Goal: Communication & Community: Answer question/provide support

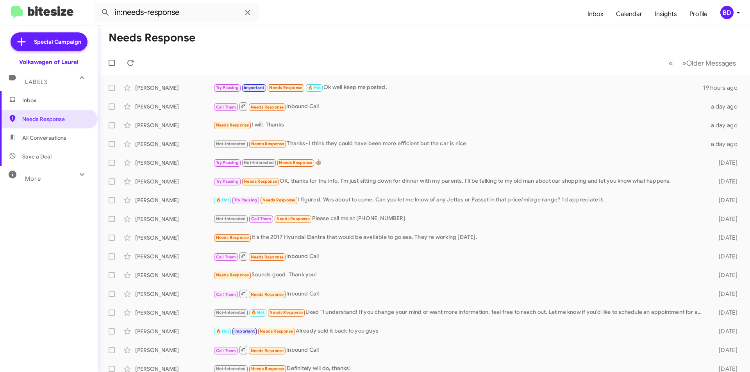
click at [55, 142] on span "All Conversations" at bounding box center [49, 138] width 98 height 19
type input "in:all-conversations"
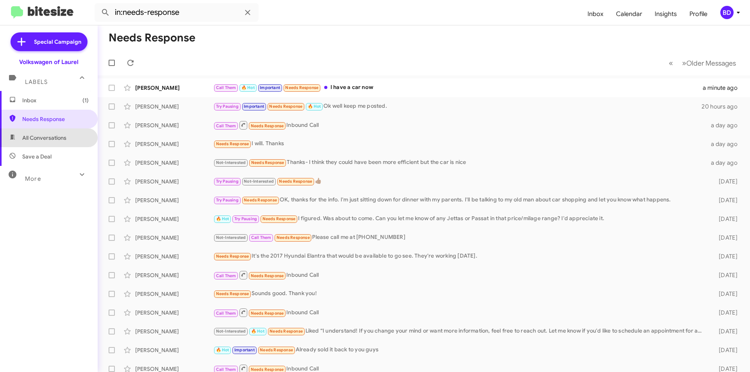
click at [52, 139] on span "All Conversations" at bounding box center [44, 138] width 44 height 8
type input "in:all-conversations"
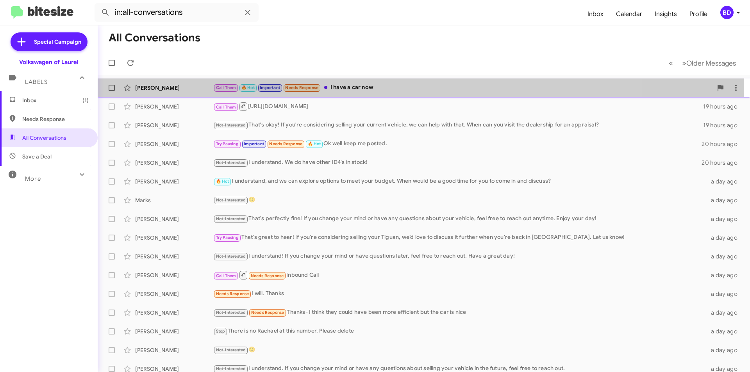
click at [346, 86] on div "Call Them 🔥 Hot Important Needs Response I have a car now" at bounding box center [462, 87] width 499 height 9
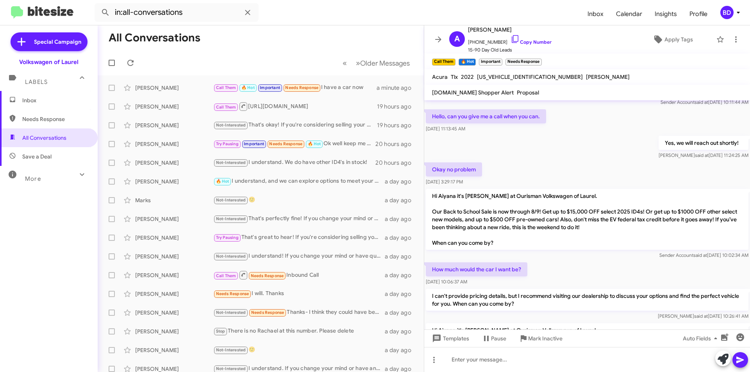
scroll to position [256, 0]
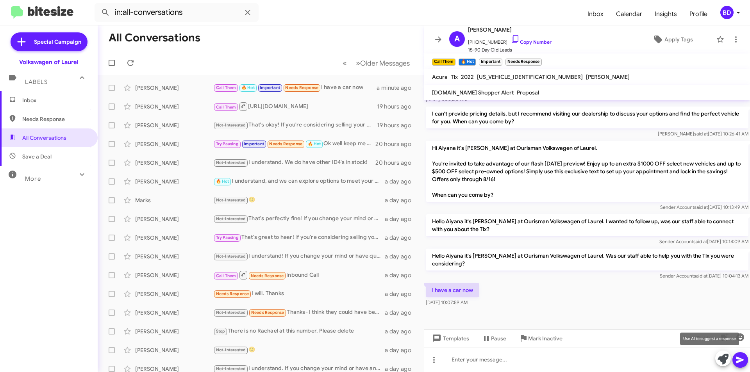
click at [722, 356] on icon at bounding box center [723, 359] width 11 height 11
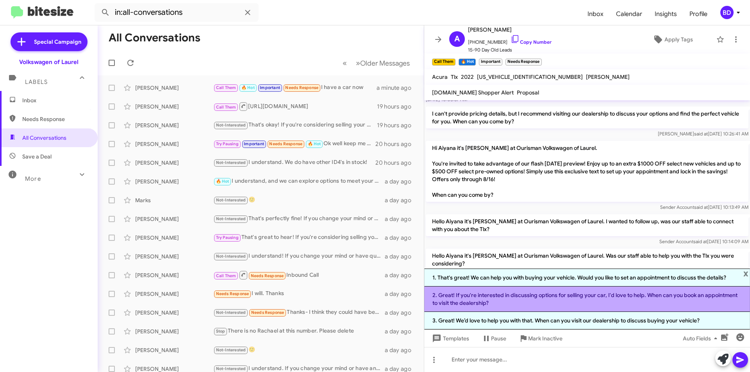
click at [545, 298] on li "2. Great! If you're interested in discussing options for selling your car, I'd …" at bounding box center [587, 299] width 326 height 25
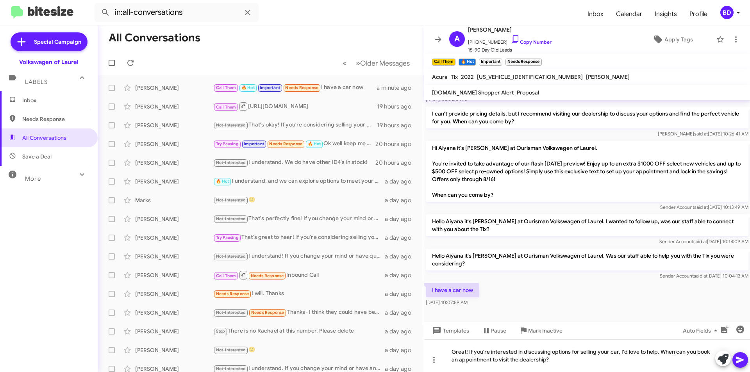
click at [739, 360] on icon at bounding box center [740, 360] width 9 height 9
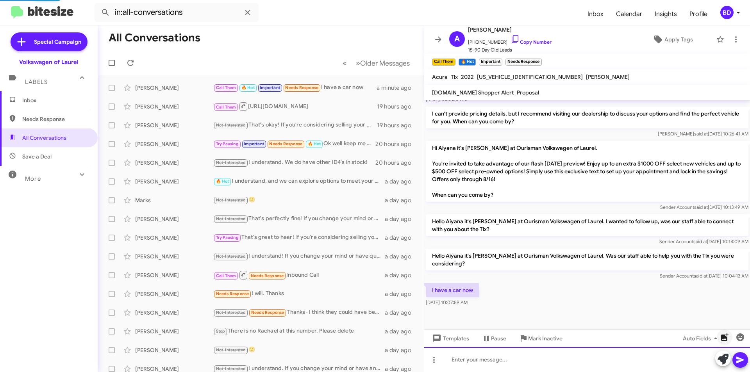
scroll to position [0, 0]
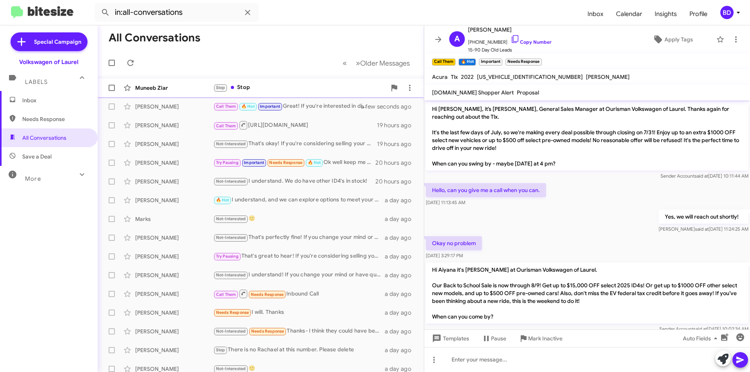
click at [280, 86] on div "Stop Stop" at bounding box center [299, 87] width 173 height 9
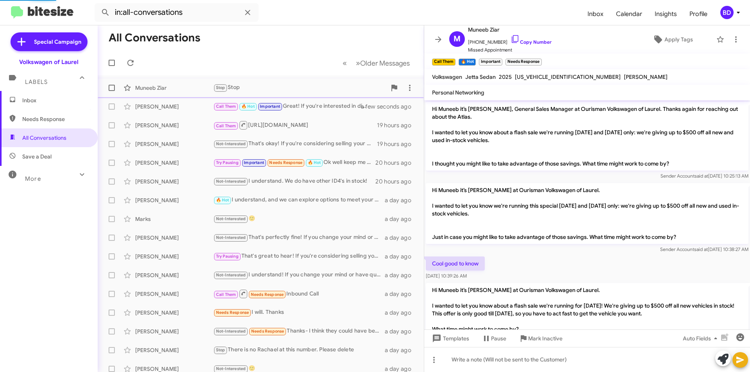
scroll to position [433, 0]
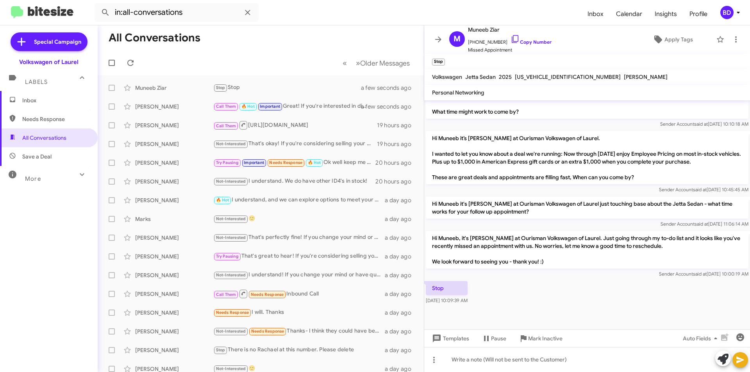
click at [0, 185] on div "Inbox Needs Response All Conversations Save a Deal More Important 🔥 Hot Appoint…" at bounding box center [49, 203] width 98 height 224
drag, startPoint x: 0, startPoint y: 207, endPoint x: 58, endPoint y: 187, distance: 61.4
click at [0, 206] on div "Inbox Needs Response All Conversations Save a Deal More Important 🔥 Hot Appoint…" at bounding box center [49, 203] width 98 height 224
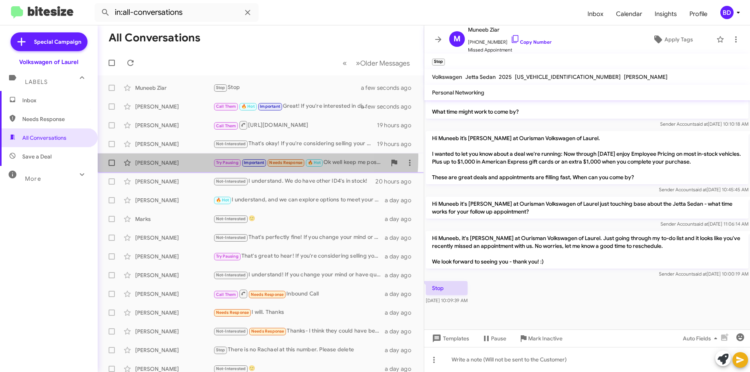
click at [198, 156] on div "Billie Waters Try Pausing Important Needs Response 🔥 Hot Ok well keep me posted…" at bounding box center [261, 163] width 314 height 16
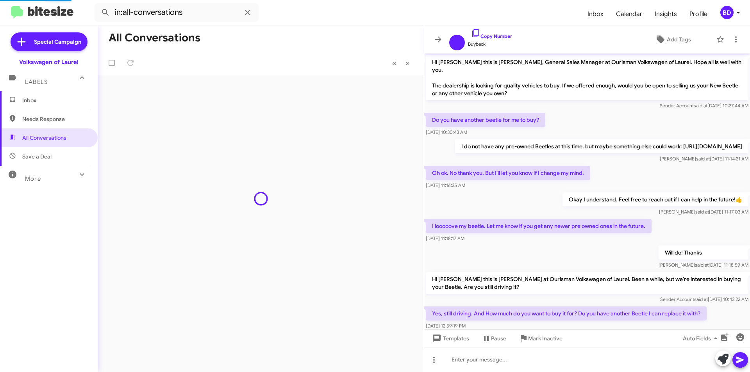
scroll to position [178, 0]
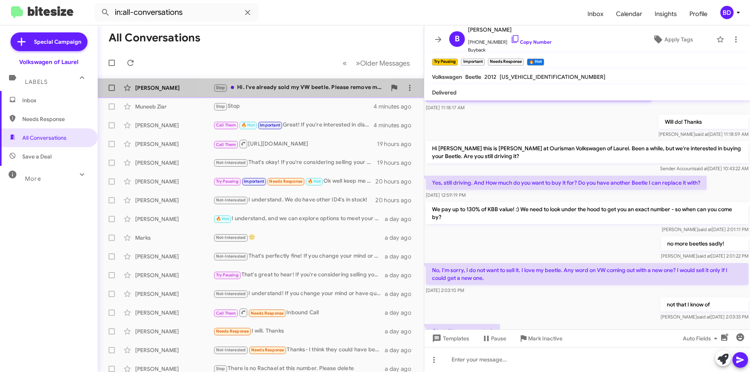
click at [292, 89] on div "Stop Hi. I've already sold my VW beetle. Please remove me from your contact lis…" at bounding box center [299, 87] width 173 height 9
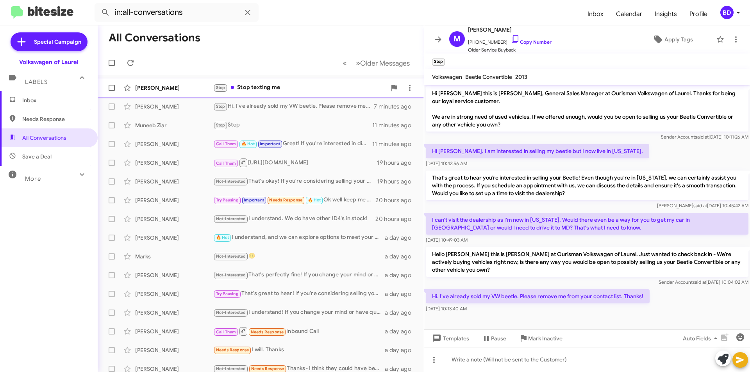
click at [271, 93] on div "Abby Argue Stop Stop texting me a few seconds ago" at bounding box center [261, 88] width 314 height 16
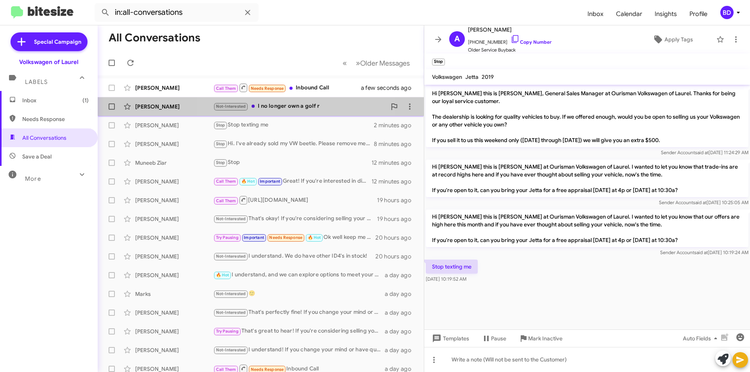
click at [298, 108] on div "Not-Interested I no longer own a golf r" at bounding box center [299, 106] width 173 height 9
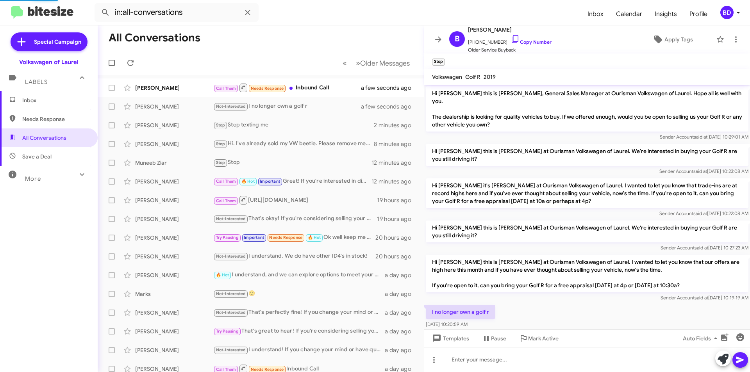
scroll to position [21, 0]
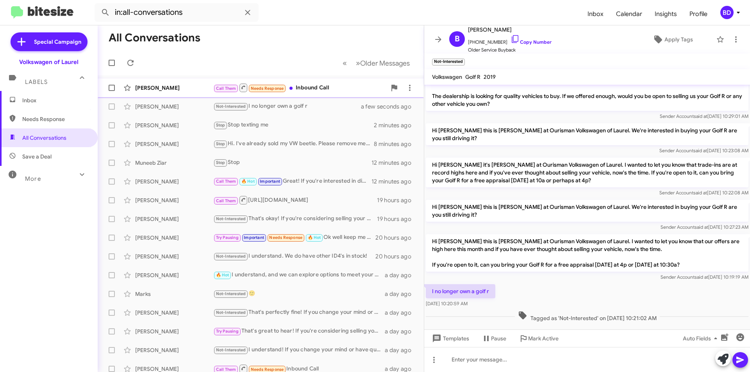
click at [329, 89] on div "Call Them Needs Response Inbound Call" at bounding box center [299, 88] width 173 height 10
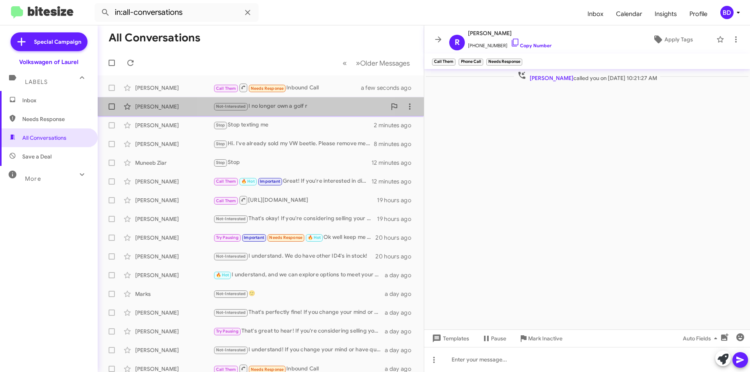
click at [304, 104] on div "Not-Interested I no longer own a golf r" at bounding box center [299, 106] width 173 height 9
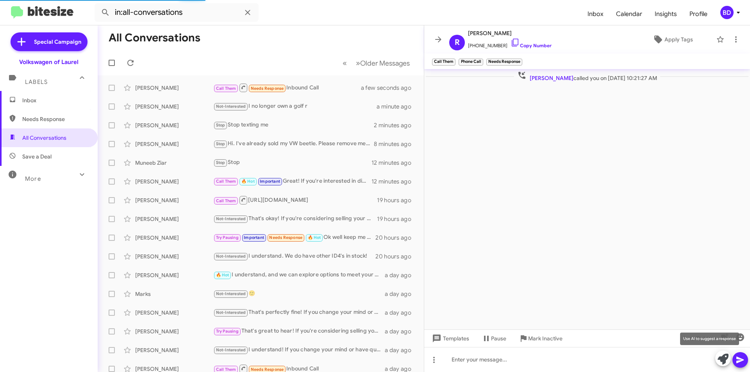
click at [725, 360] on icon at bounding box center [723, 359] width 11 height 11
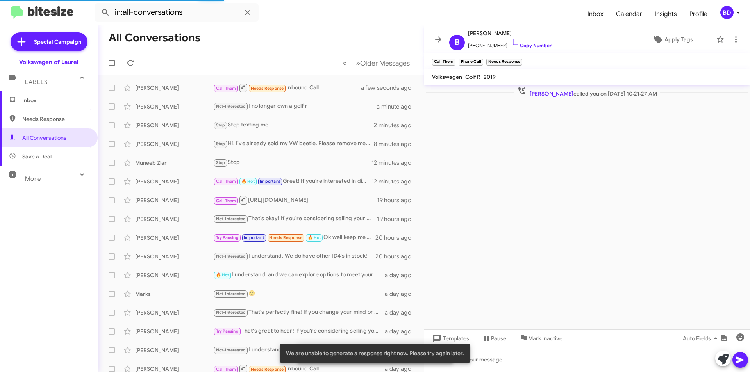
scroll to position [21, 0]
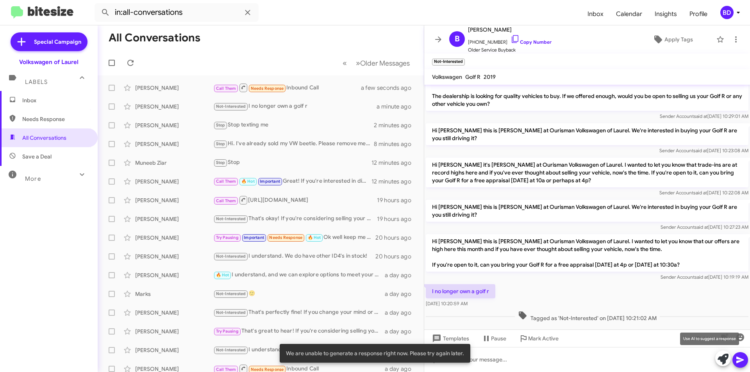
click at [727, 358] on icon at bounding box center [723, 359] width 11 height 11
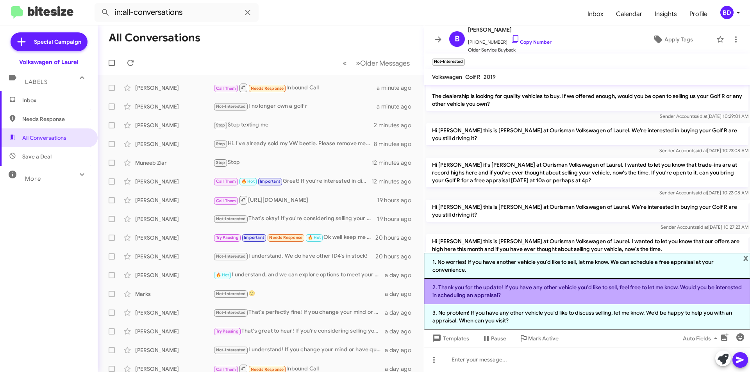
click at [549, 294] on li "2. Thank you for the update! If you have any other vehicle you'd like to sell, …" at bounding box center [587, 291] width 326 height 25
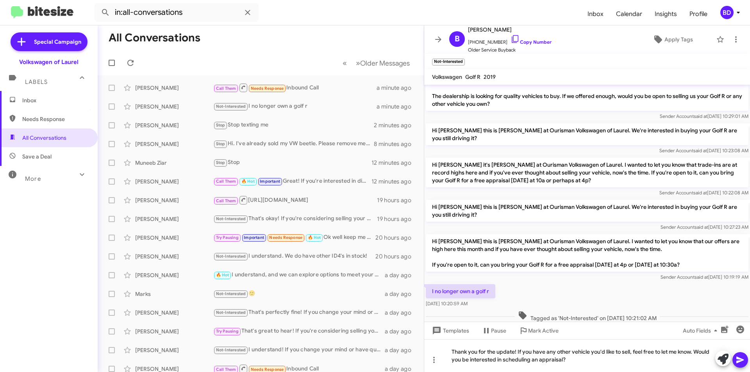
click at [743, 357] on icon at bounding box center [740, 360] width 9 height 9
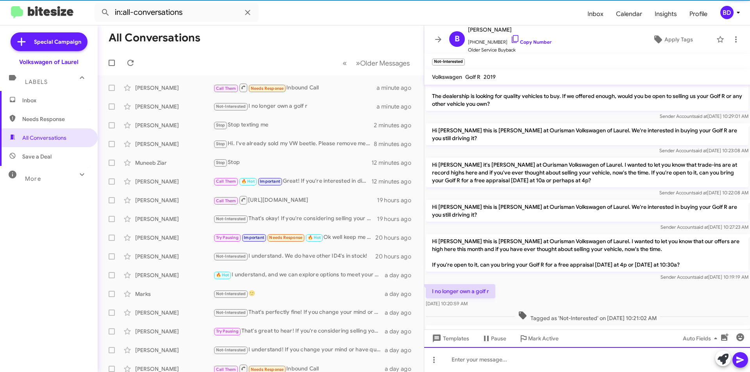
scroll to position [57, 0]
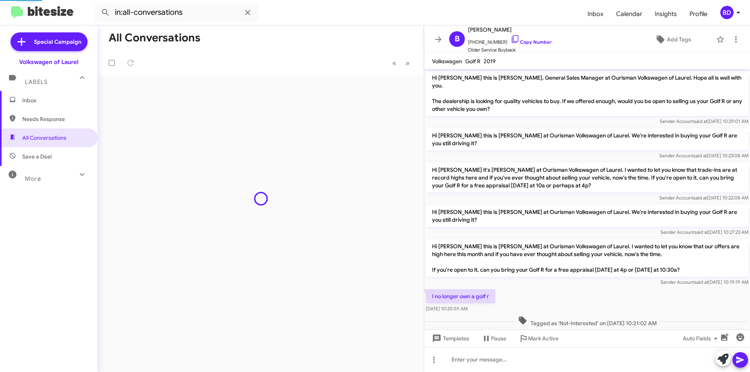
scroll to position [26, 0]
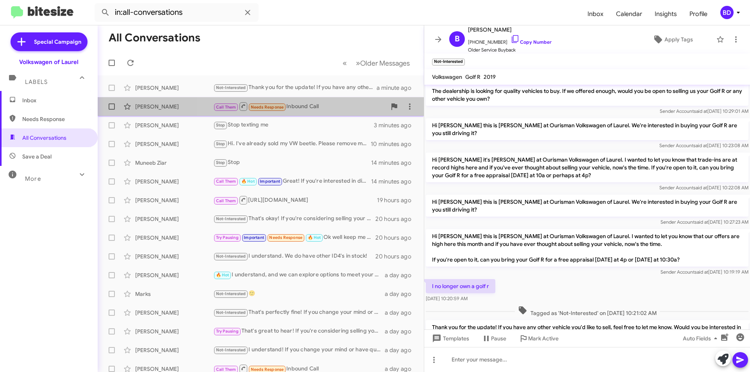
click at [334, 107] on div "Call Them Needs Response Inbound Call" at bounding box center [299, 107] width 173 height 10
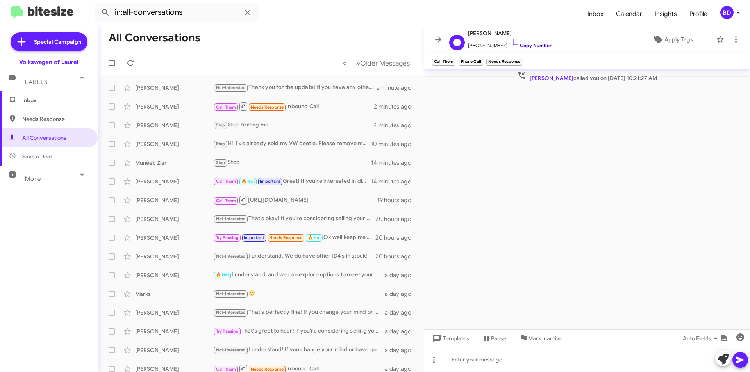
click at [537, 45] on link "Copy Number" at bounding box center [531, 46] width 41 height 6
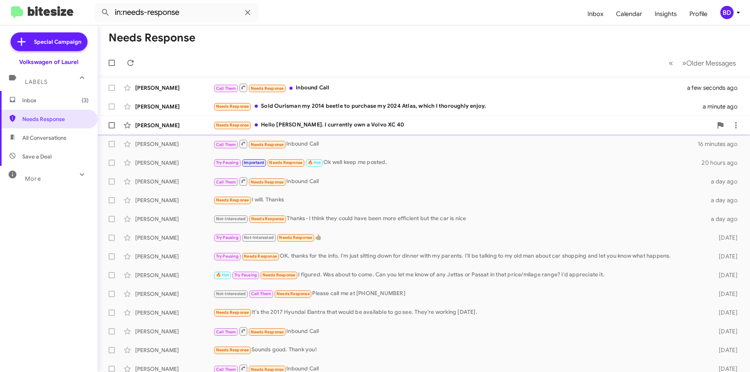
click at [324, 122] on div "Needs Response Hello Hung. I currently own a Volvo XC 40" at bounding box center [462, 125] width 499 height 9
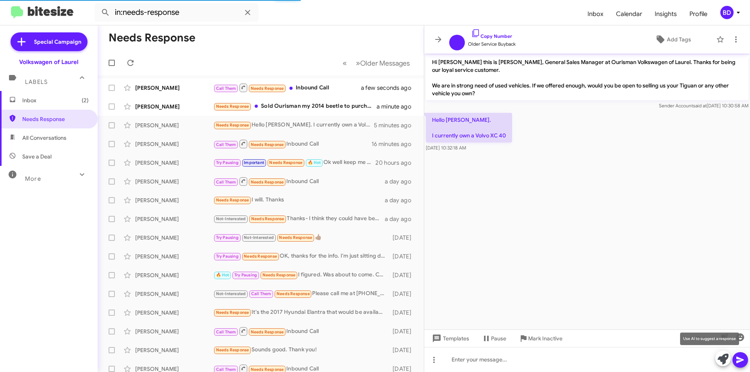
click at [723, 358] on icon at bounding box center [723, 359] width 11 height 11
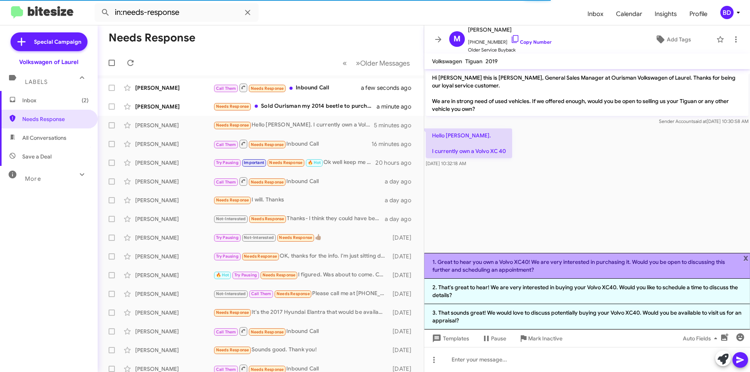
click at [553, 266] on li "1. Great to hear you own a Volvo XC40! We are very interested in purchasing it.…" at bounding box center [587, 266] width 326 height 26
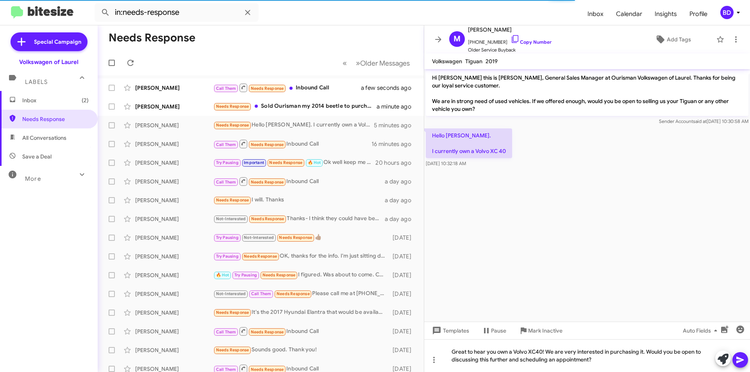
click at [741, 357] on icon at bounding box center [740, 360] width 9 height 9
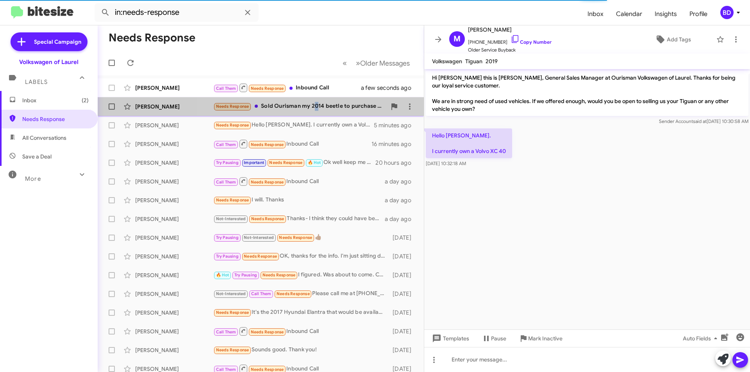
click at [315, 104] on div "Needs Response Sold Ourisman my 2014 beetle to purchase my 2024 Atlas, which I …" at bounding box center [299, 106] width 173 height 9
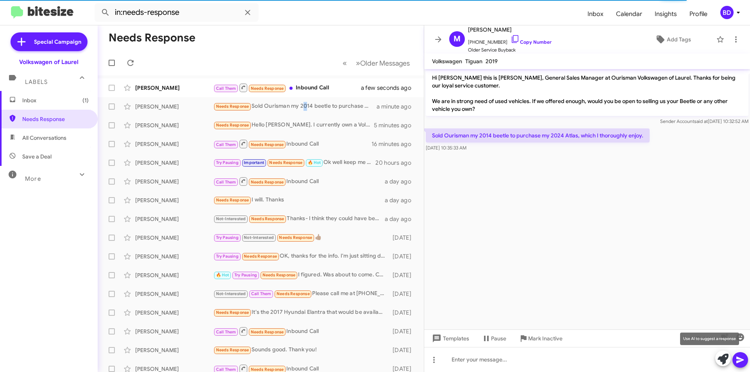
click at [722, 360] on icon at bounding box center [723, 359] width 11 height 11
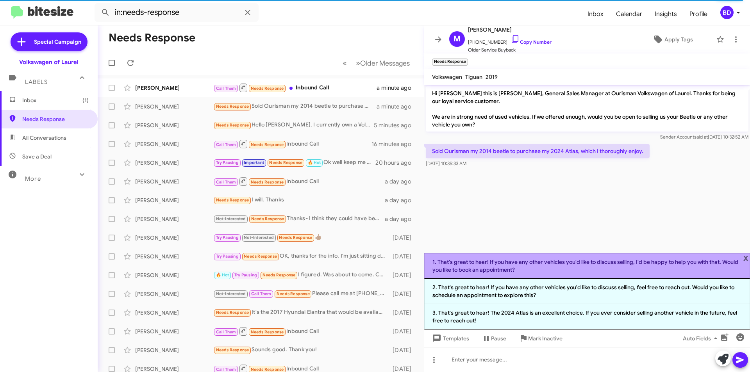
click at [533, 265] on li "1. That's great to hear! If you have any other vehicles you'd like to discuss s…" at bounding box center [587, 266] width 326 height 26
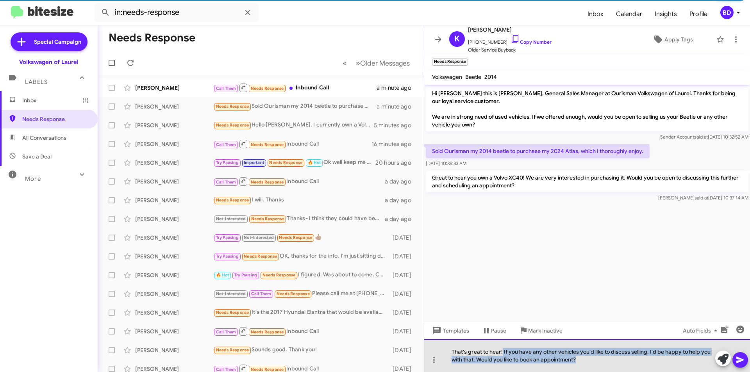
drag, startPoint x: 503, startPoint y: 352, endPoint x: 591, endPoint y: 359, distance: 88.6
click at [590, 360] on div "That's great to hear! If you have any other vehicles you'd like to discuss sell…" at bounding box center [587, 356] width 326 height 33
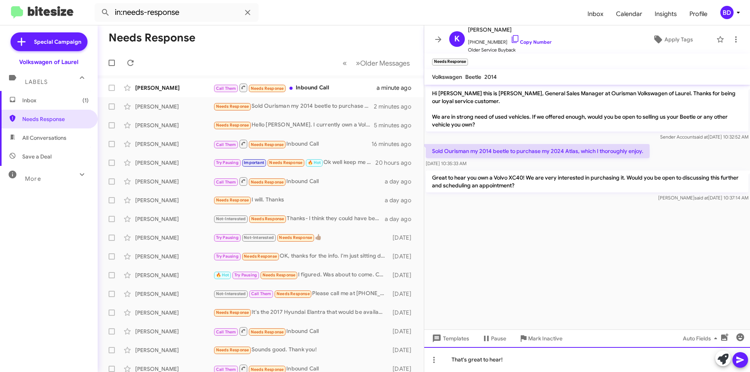
click at [511, 359] on div "That's great to hear!" at bounding box center [587, 359] width 326 height 25
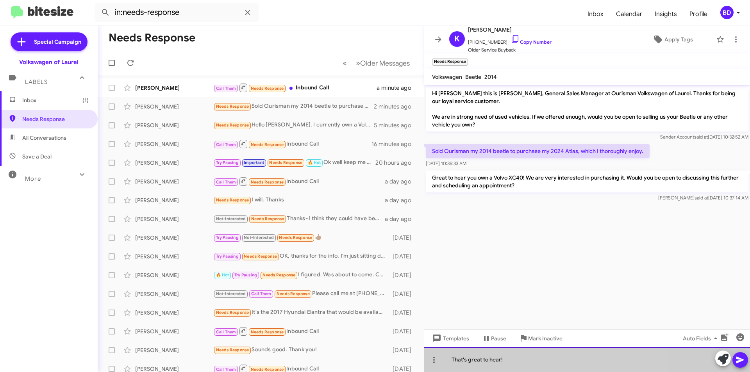
click at [511, 359] on div "That's great to hear!" at bounding box center [587, 359] width 326 height 25
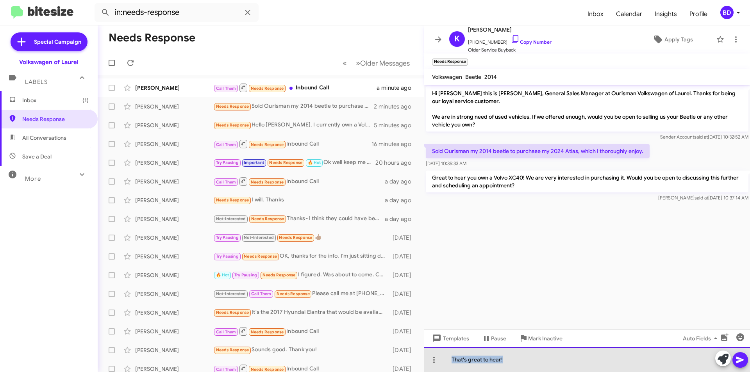
click at [510, 359] on div "That's great to hear!" at bounding box center [587, 359] width 326 height 25
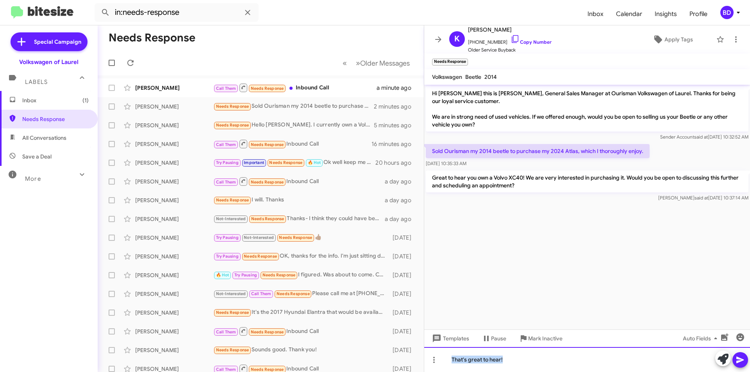
copy div "That's great to hear!"
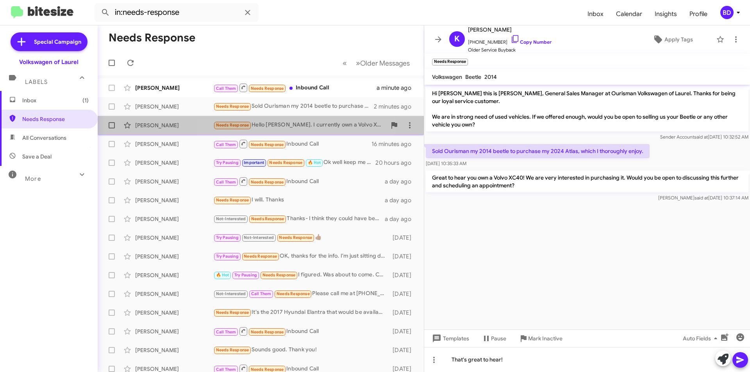
click at [290, 127] on div "Needs Response Hello Hung. I currently own a Volvo XC 40" at bounding box center [299, 125] width 173 height 9
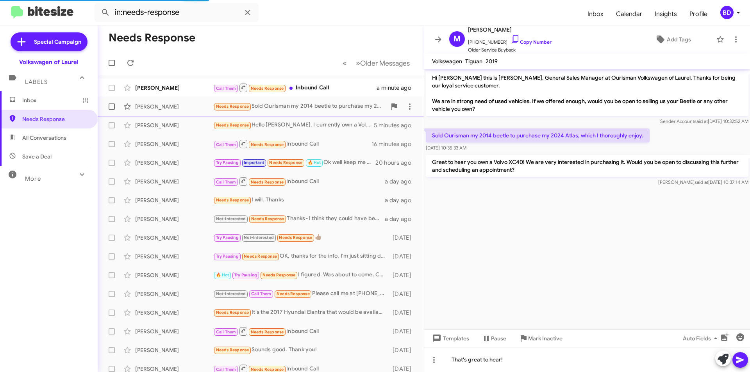
click at [282, 107] on div "Needs Response Sold Ourisman my 2014 beetle to purchase my 2024 Atlas, which I …" at bounding box center [299, 106] width 173 height 9
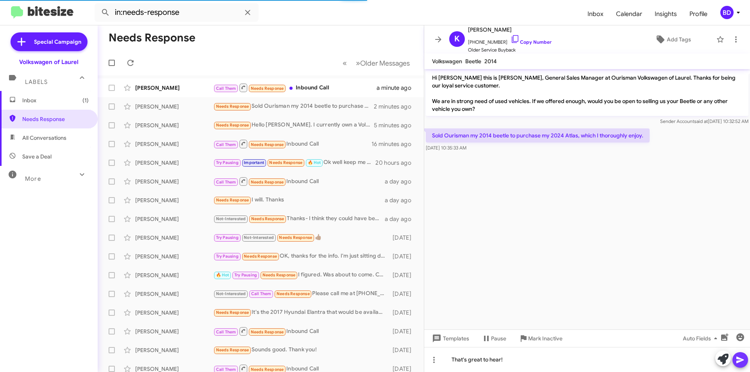
click at [741, 358] on icon at bounding box center [740, 360] width 9 height 9
click at [739, 357] on icon at bounding box center [740, 360] width 9 height 9
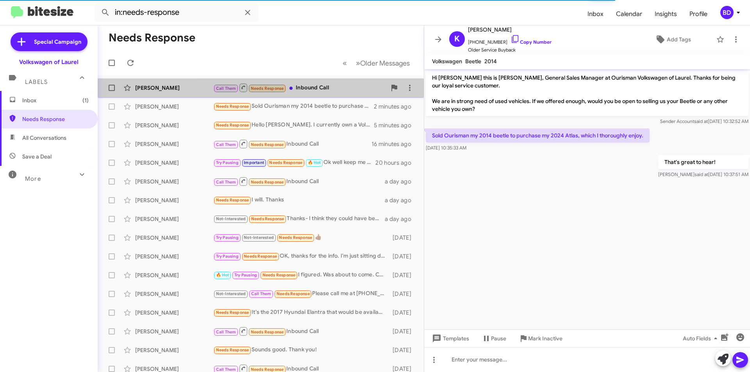
click at [313, 93] on div "Muhammad Mussadiq Call Them Needs Response Inbound Call a minute ago" at bounding box center [261, 88] width 314 height 16
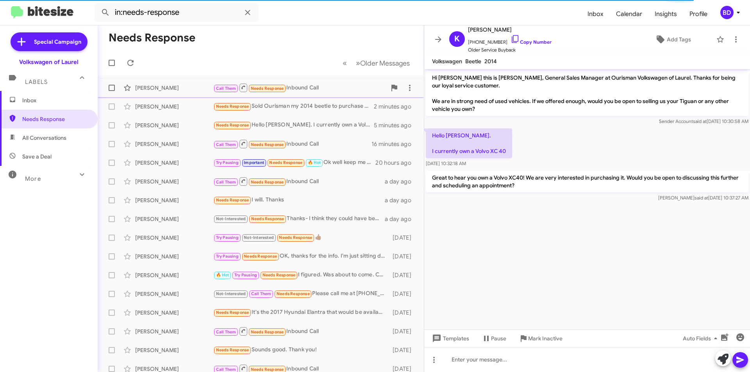
click at [299, 86] on div "Call Them Needs Response Inbound Call" at bounding box center [299, 88] width 173 height 10
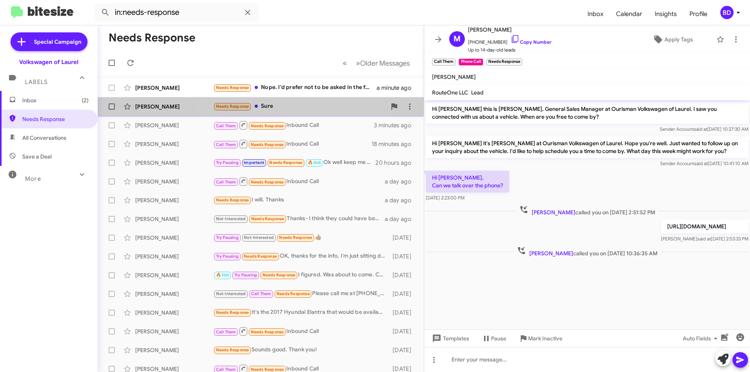
click at [281, 111] on div "Needs Response Sure" at bounding box center [299, 106] width 173 height 9
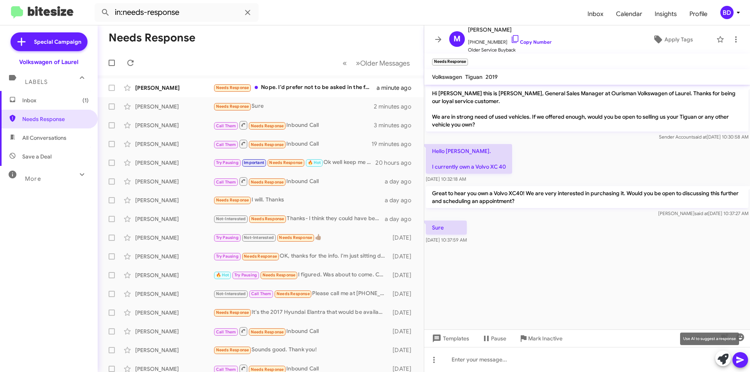
click at [723, 357] on icon at bounding box center [723, 359] width 11 height 11
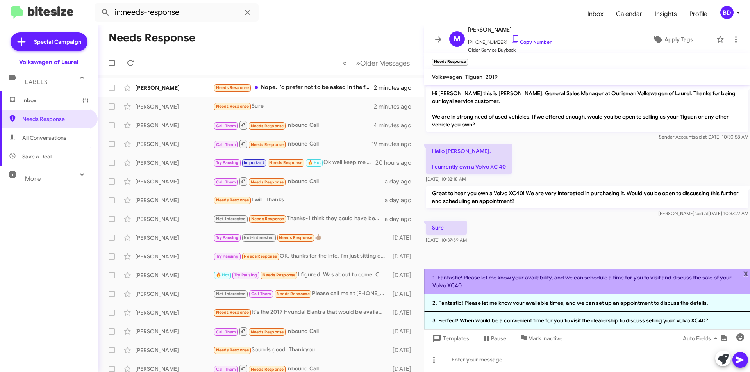
click at [566, 278] on li "1. Fantastic! Please let me know your availability, and we can schedule a time …" at bounding box center [587, 282] width 326 height 26
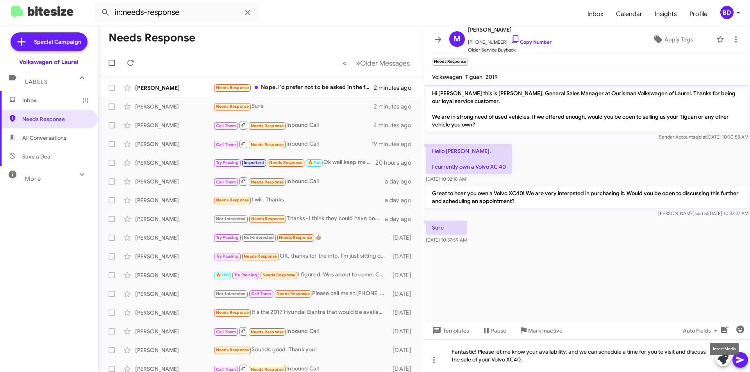
click at [735, 361] on mat-tooltip-component "Insert Media" at bounding box center [725, 349] width 40 height 23
click at [742, 360] on mat-tooltip-component "Insert Media" at bounding box center [725, 349] width 40 height 23
click at [742, 366] on span at bounding box center [740, 360] width 9 height 16
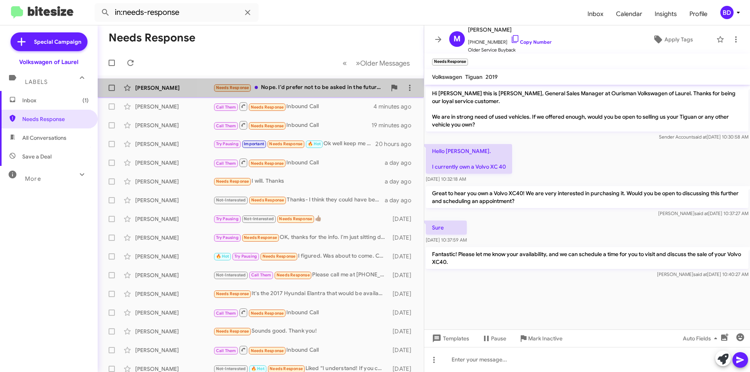
click at [319, 87] on div "Needs Response Nope. I'd prefer not to be asked in the future. Thank you" at bounding box center [299, 87] width 173 height 9
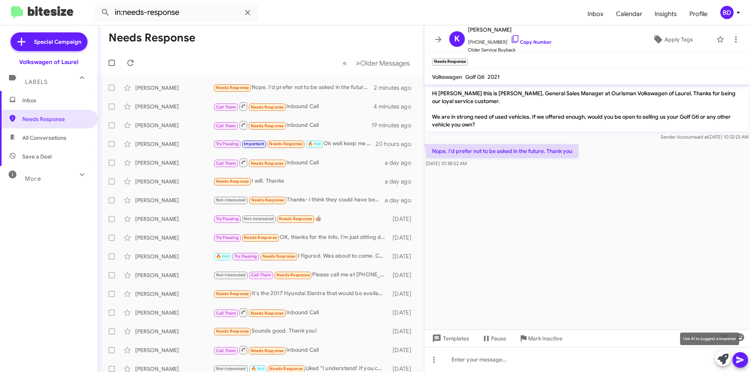
click at [726, 358] on icon at bounding box center [723, 359] width 11 height 11
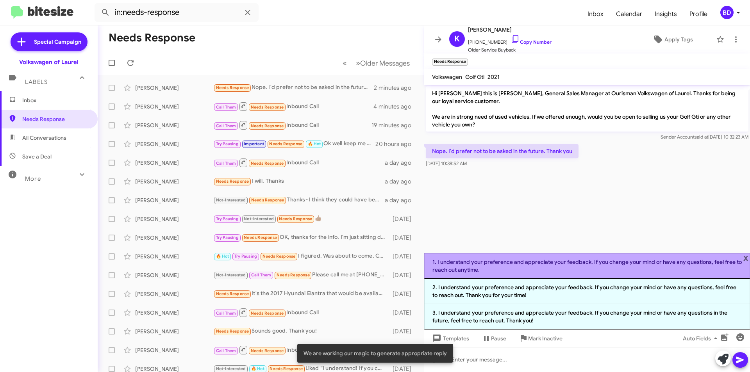
click at [522, 267] on li "1. I understand your preference and appreciate your feedback. If you change you…" at bounding box center [587, 266] width 326 height 26
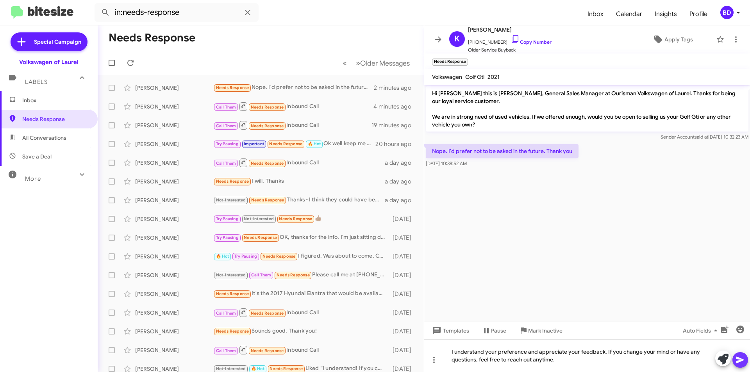
click at [739, 356] on icon at bounding box center [740, 360] width 9 height 9
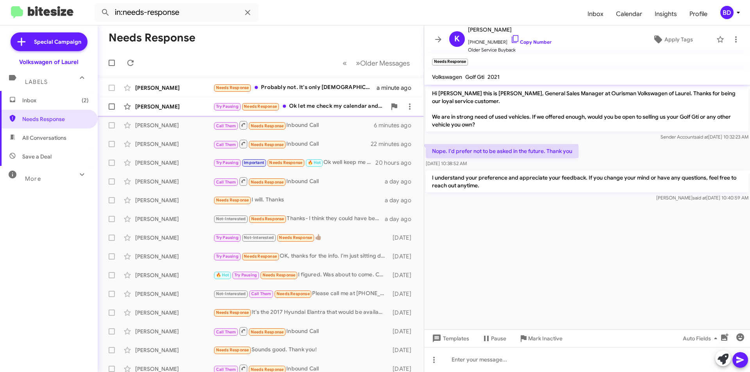
click at [336, 108] on div "Try Pausing Needs Response Ok let me check my calendar and I'll get back to you" at bounding box center [299, 106] width 173 height 9
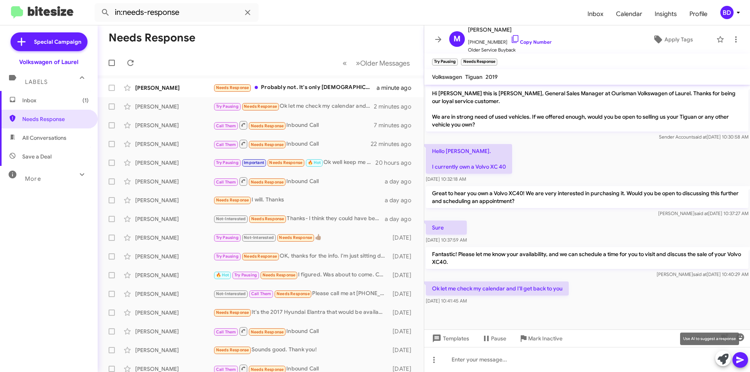
click at [726, 360] on icon at bounding box center [723, 359] width 11 height 11
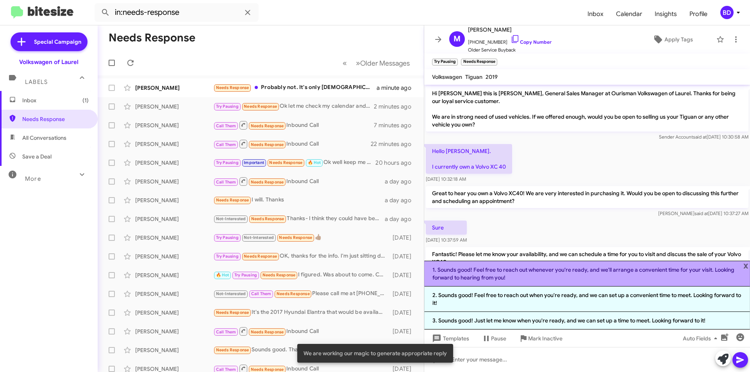
click at [565, 274] on li "1. Sounds good! Feel free to reach out whenever you're ready, and we'll arrange…" at bounding box center [587, 274] width 326 height 26
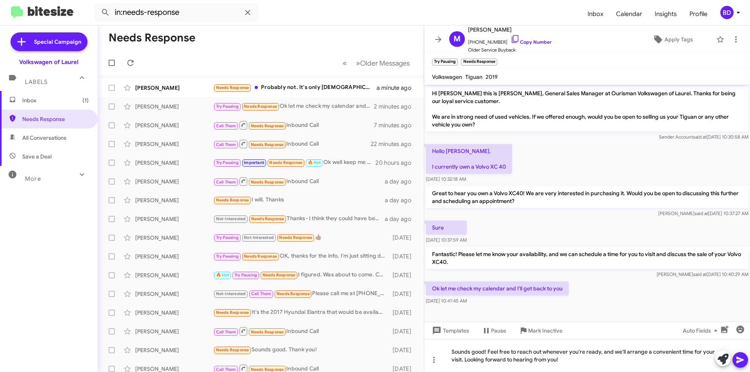
click at [740, 358] on mat-tooltip-component "Insert emoji (Ctrl+Shift+2)" at bounding box center [712, 349] width 63 height 23
click at [739, 361] on mat-tooltip-component "Insert emoji (Ctrl+Shift+2)" at bounding box center [712, 349] width 63 height 23
click at [741, 362] on icon at bounding box center [740, 360] width 7 height 7
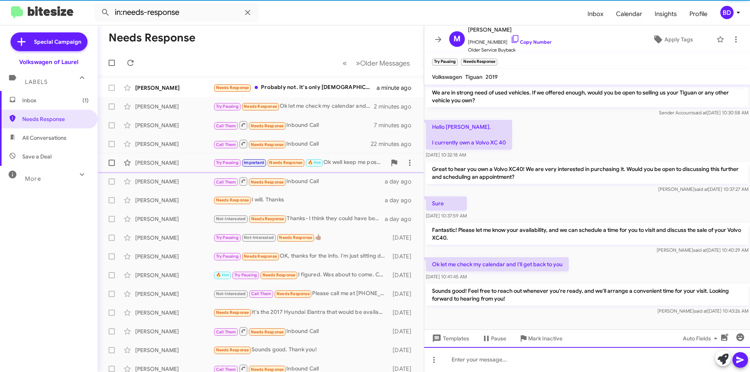
scroll to position [25, 0]
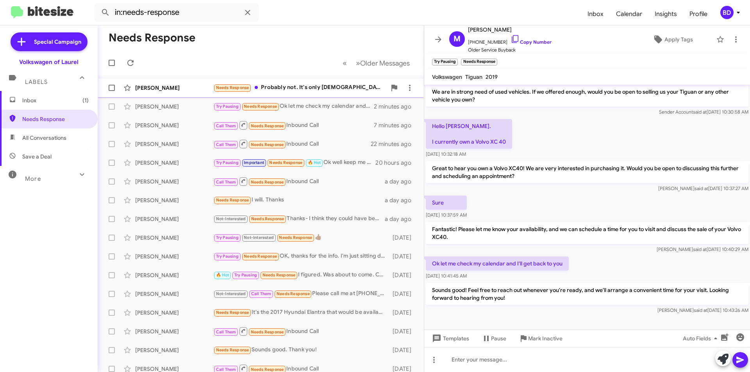
click at [327, 89] on div "Needs Response Probably not. It's only 3 years old and I have a low interest ra…" at bounding box center [299, 87] width 173 height 9
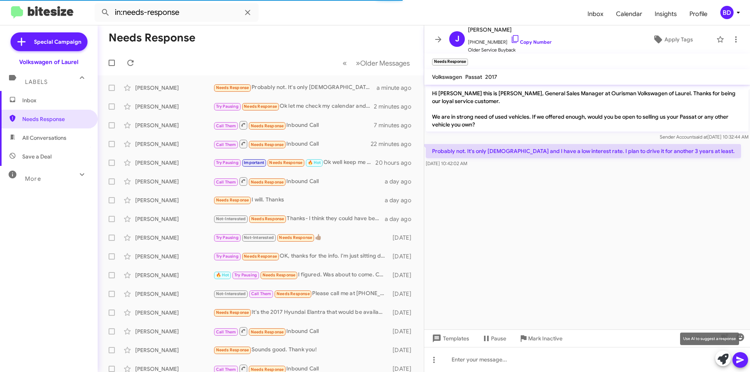
click at [723, 360] on icon at bounding box center [723, 359] width 11 height 11
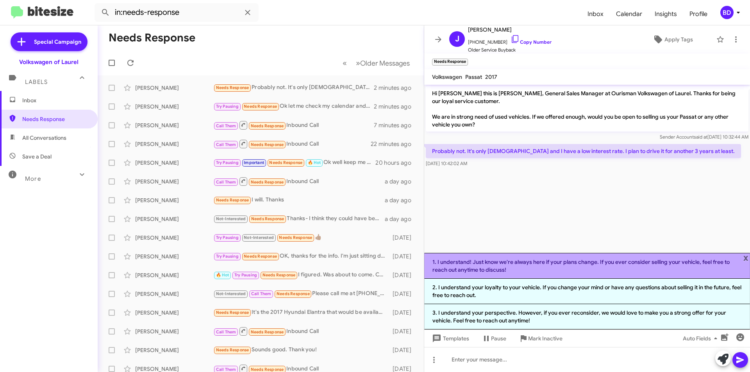
click at [519, 263] on li "1. I understand! Just know we're always here if your plans change. If you ever …" at bounding box center [587, 266] width 326 height 26
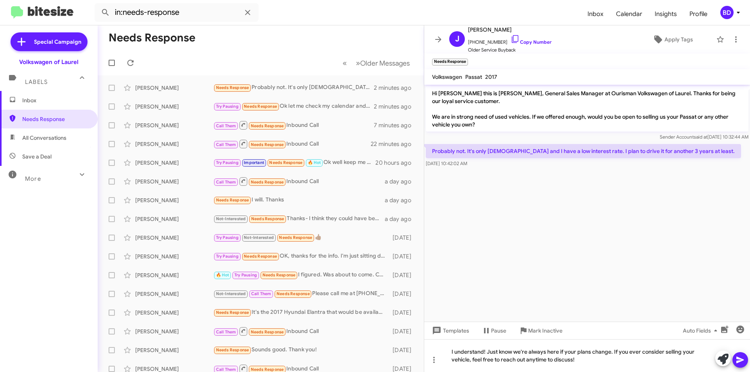
click at [740, 359] on icon at bounding box center [740, 360] width 7 height 7
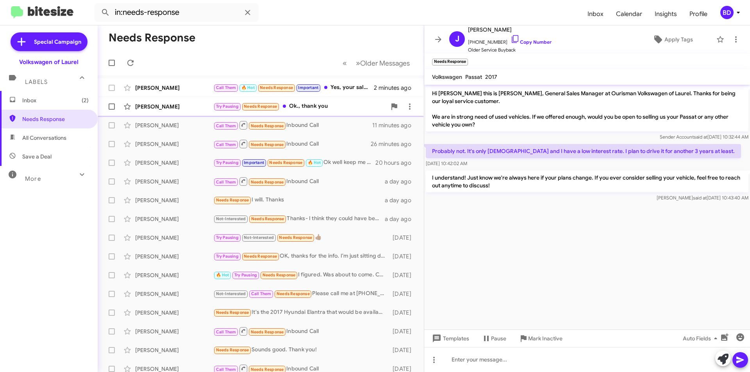
click at [306, 111] on div "Marie Rogers Try Pausing Needs Response Ok., thank you 4 minutes ago" at bounding box center [261, 107] width 314 height 16
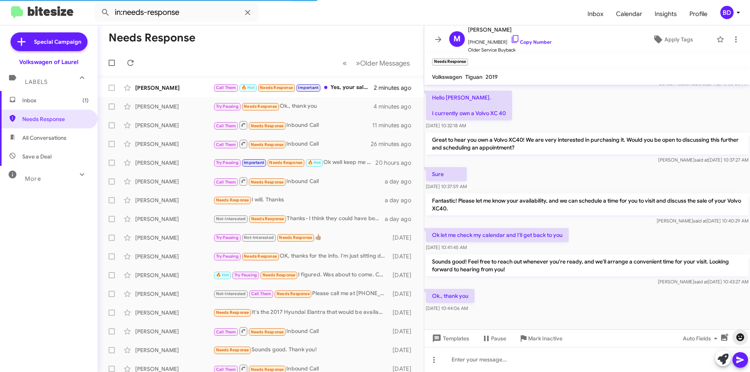
click at [739, 339] on icon "button" at bounding box center [740, 337] width 9 height 9
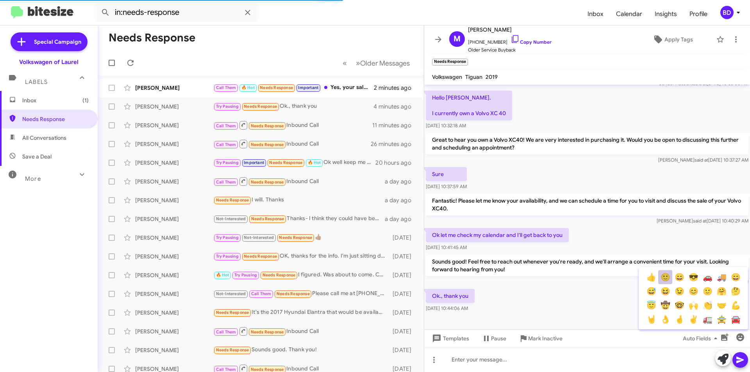
click at [665, 276] on button "🙂" at bounding box center [665, 277] width 14 height 14
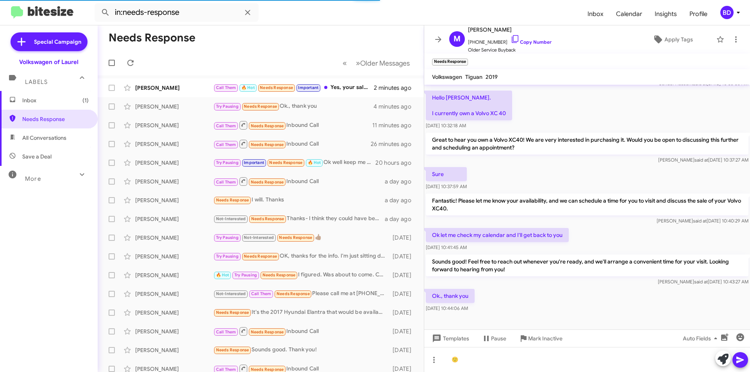
click at [739, 365] on icon at bounding box center [740, 360] width 9 height 9
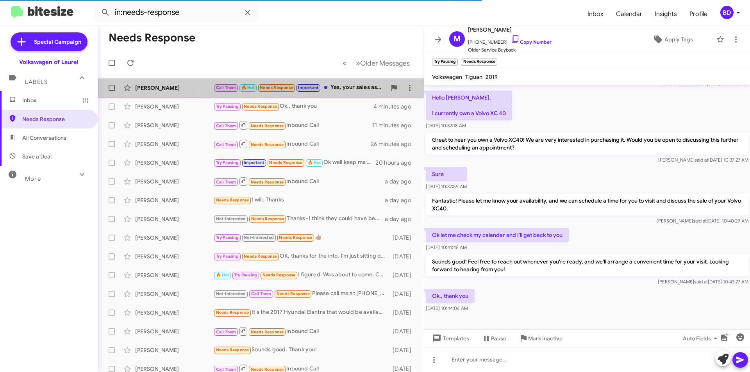
click at [341, 86] on div "Call Them 🔥 Hot Needs Response Important Yes, your sales associate Jose told me…" at bounding box center [299, 87] width 173 height 9
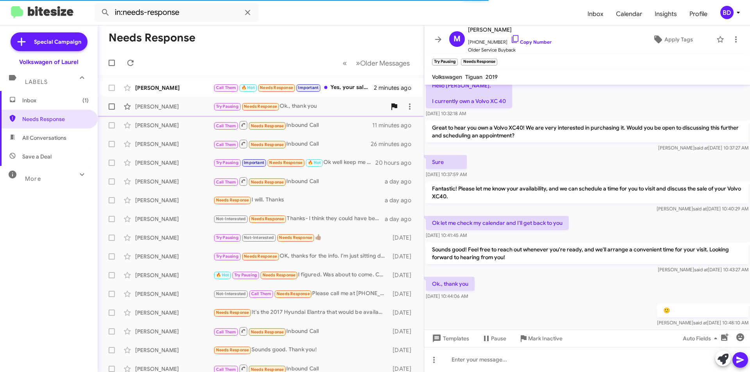
scroll to position [82, 0]
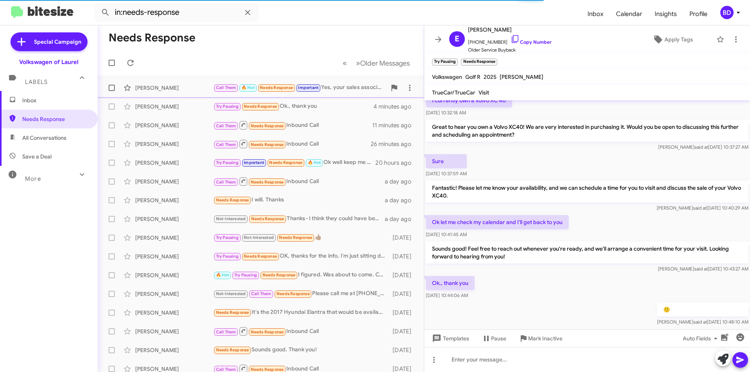
click at [183, 91] on div "Edward Medina" at bounding box center [174, 88] width 78 height 8
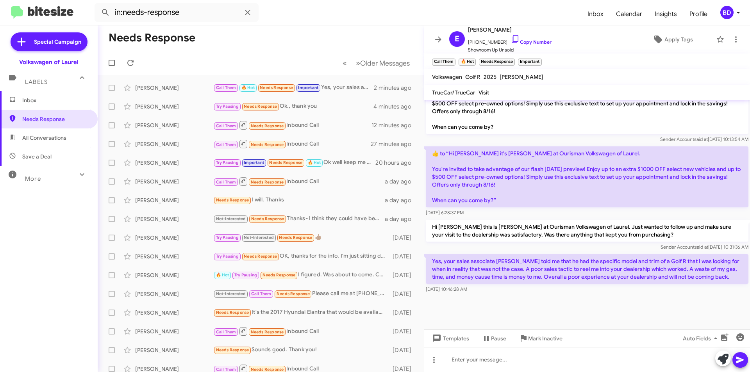
scroll to position [716, 0]
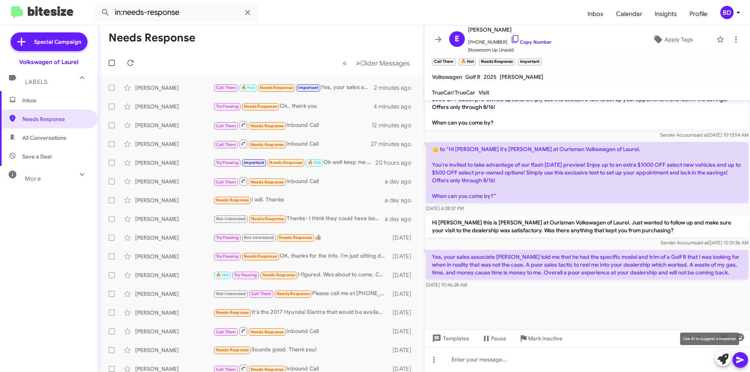
click at [723, 358] on icon at bounding box center [723, 359] width 11 height 11
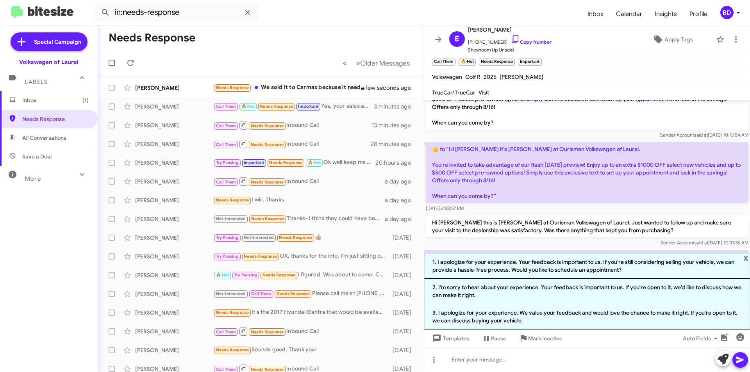
click at [567, 269] on li "1. I apologize for your experience. Your feedback is important to us. If you're…" at bounding box center [587, 266] width 326 height 26
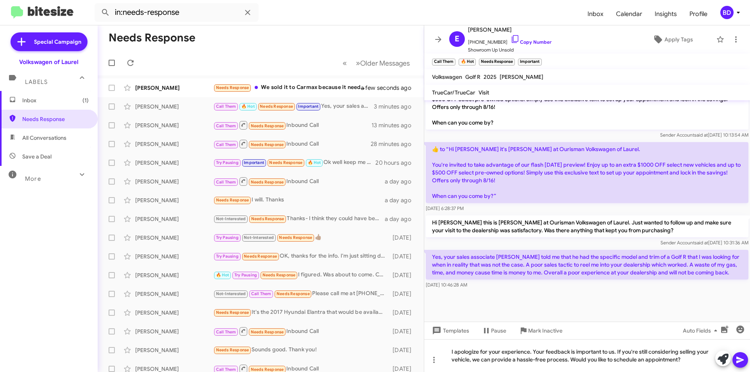
click at [741, 366] on span at bounding box center [740, 360] width 9 height 16
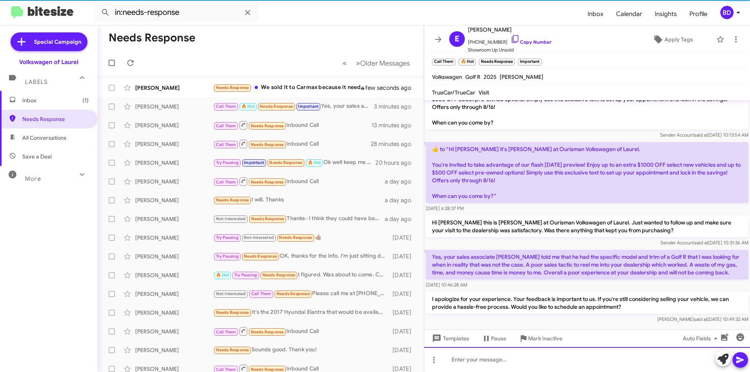
scroll to position [0, 0]
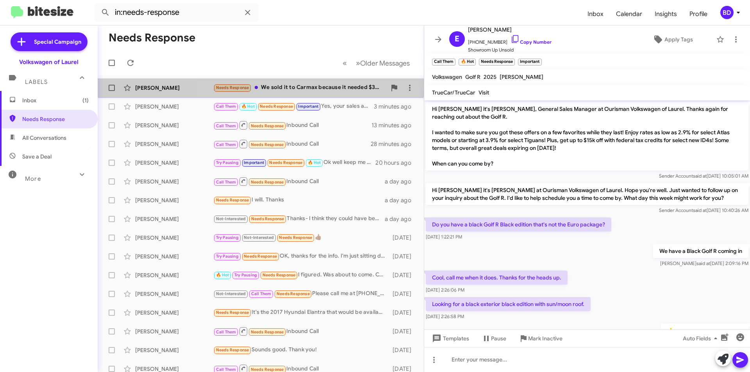
click at [326, 89] on div "Needs Response We sold it to Carmax because it needed $3000-$4.000 worth of work" at bounding box center [299, 87] width 173 height 9
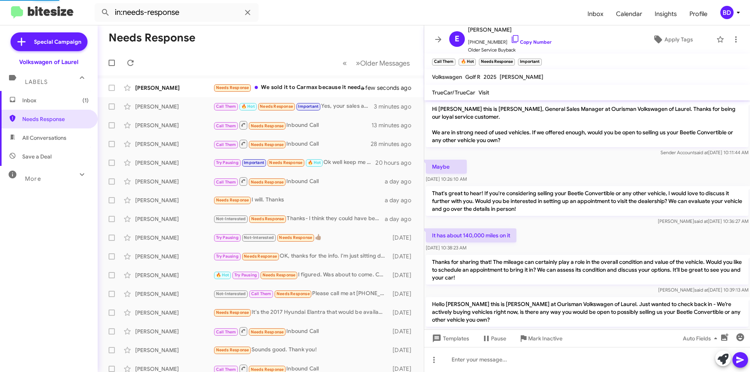
scroll to position [48, 0]
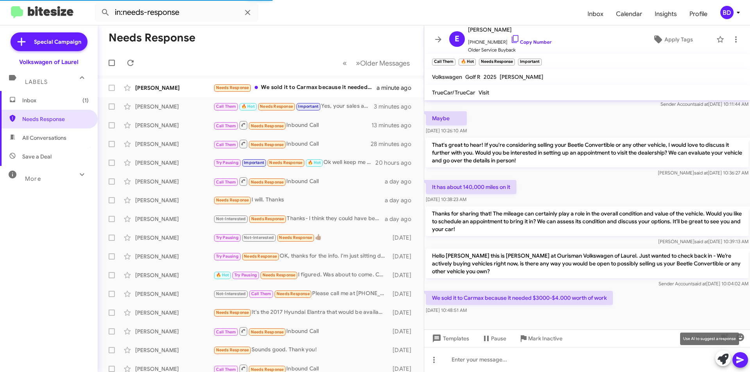
click at [723, 361] on icon at bounding box center [723, 359] width 11 height 11
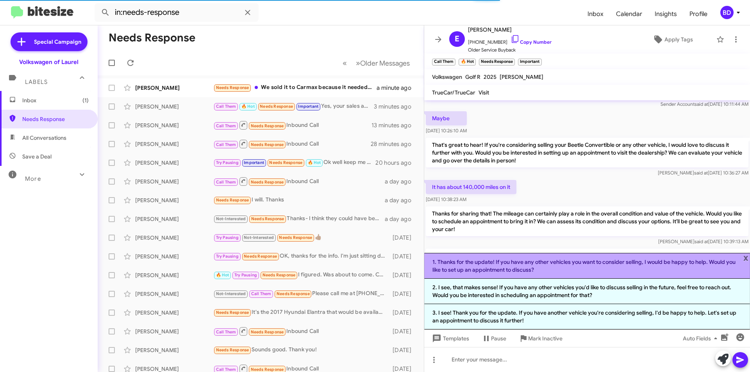
click at [558, 265] on li "1. Thanks for the update! If you have any other vehicles you want to consider s…" at bounding box center [587, 266] width 326 height 26
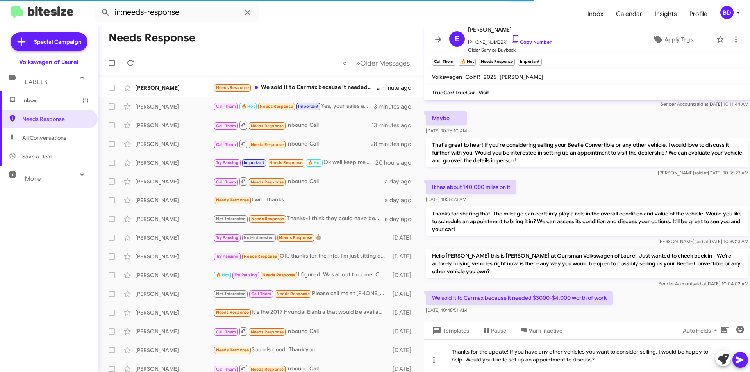
click at [741, 358] on icon at bounding box center [740, 360] width 9 height 9
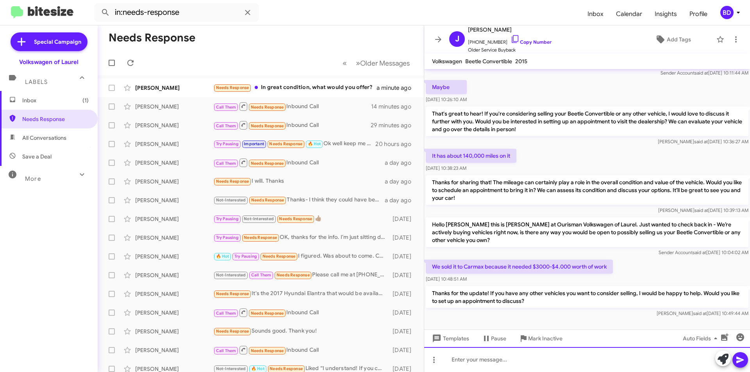
scroll to position [54, 0]
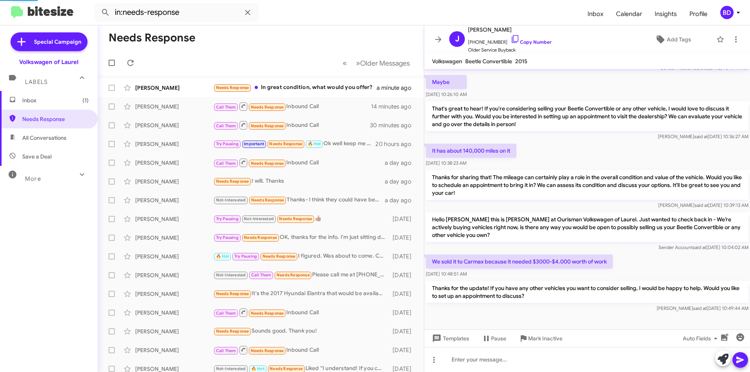
click at [57, 141] on span "All Conversations" at bounding box center [44, 138] width 44 height 8
type input "in:all-conversations"
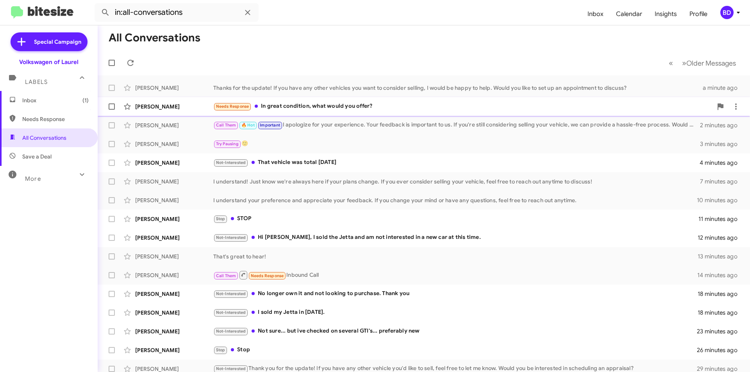
click at [351, 104] on div "Needs Response In great condition, what would you offer?" at bounding box center [462, 106] width 499 height 9
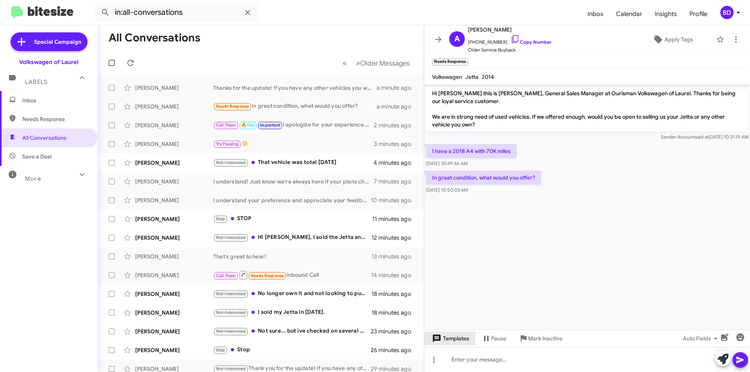
click at [463, 340] on span "Templates" at bounding box center [450, 339] width 39 height 14
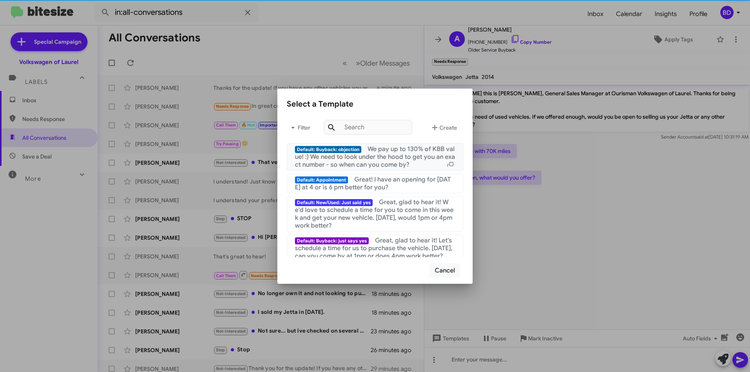
click at [391, 156] on span "We pay up to 130% of KBB value! :) We need to look under the hood to get you an…" at bounding box center [375, 156] width 160 height 23
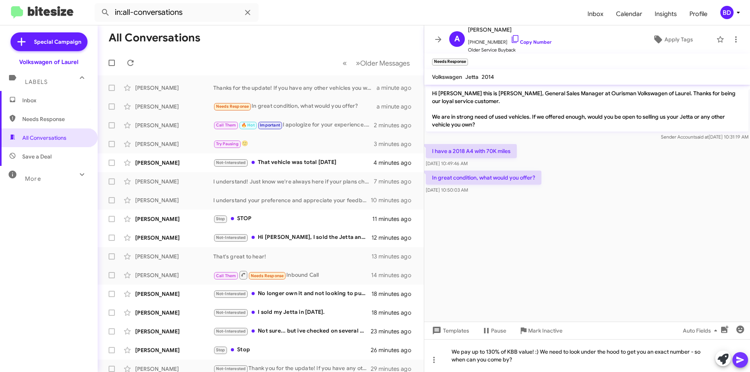
click at [738, 361] on icon at bounding box center [740, 360] width 7 height 7
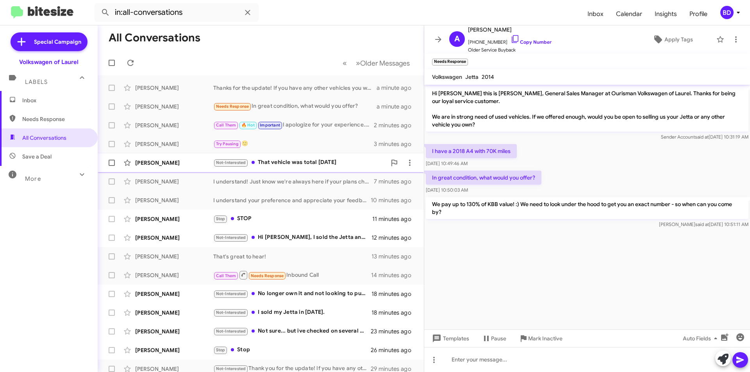
click at [297, 161] on div "Not-Interested That vehicle was total two years ago" at bounding box center [299, 162] width 173 height 9
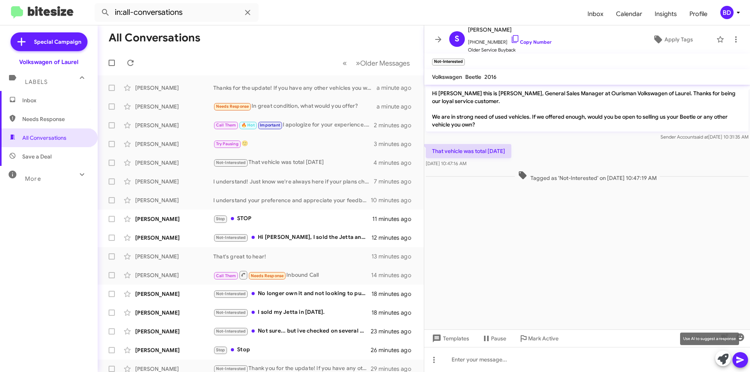
click at [722, 357] on icon at bounding box center [723, 359] width 11 height 11
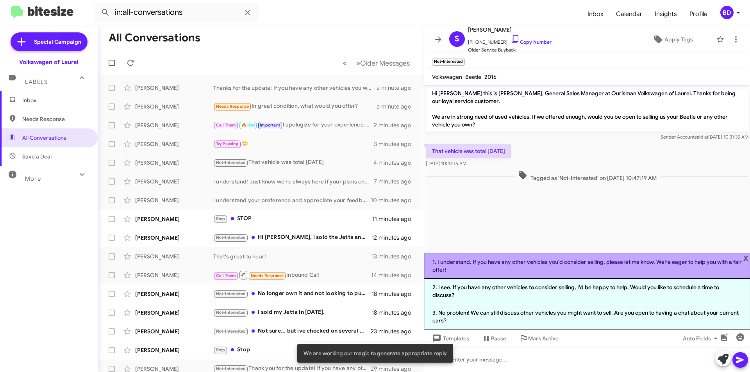
click at [577, 263] on li "1. I understand. If you have any other vehicles you'd consider selling, please …" at bounding box center [587, 266] width 326 height 26
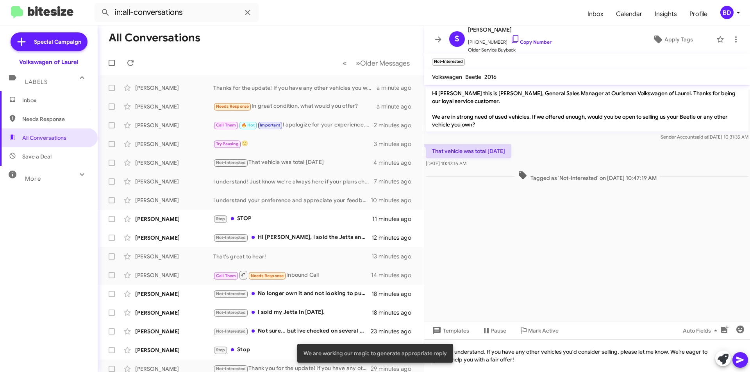
click at [738, 358] on icon at bounding box center [740, 360] width 7 height 7
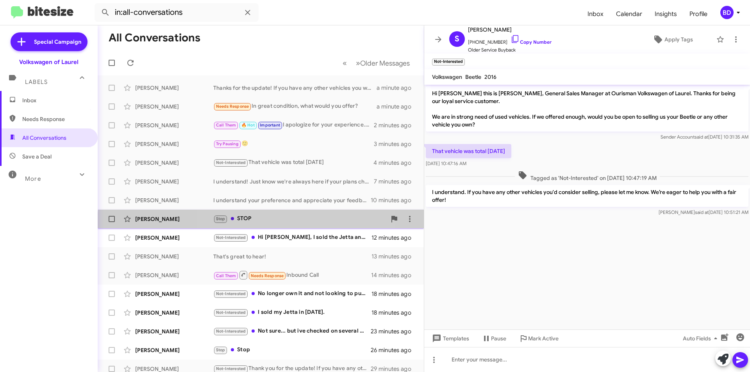
click at [272, 224] on div "Kali Stalling Stop STOP 11 minutes ago" at bounding box center [261, 219] width 314 height 16
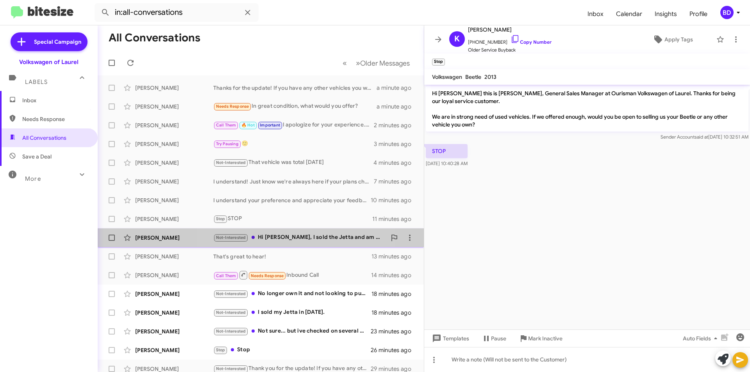
click at [284, 240] on div "Not-Interested Hi Hung, I sold the Jetta and am not interested in a new car at …" at bounding box center [299, 237] width 173 height 9
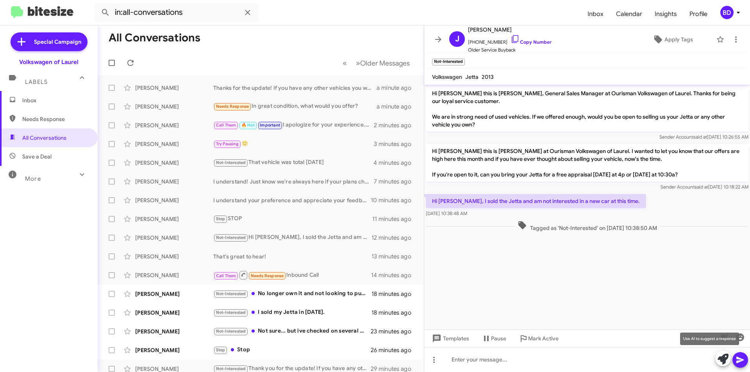
click at [723, 358] on icon at bounding box center [723, 359] width 11 height 11
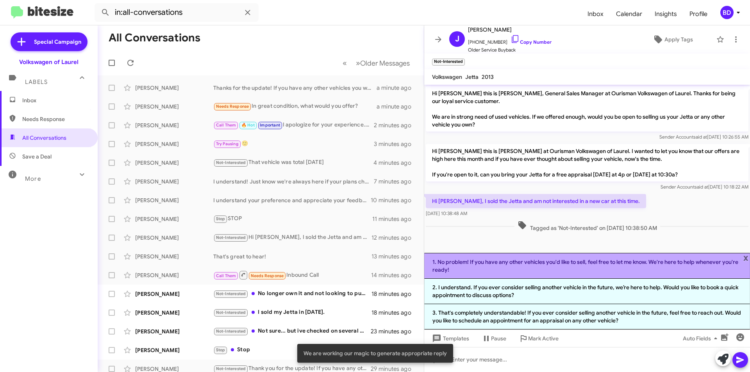
click at [531, 267] on li "1. No problem! If you have any other vehicles you'd like to sell, feel free to …" at bounding box center [587, 266] width 326 height 26
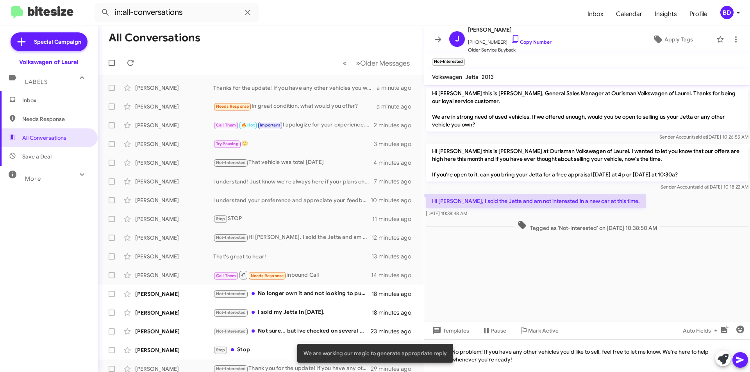
click at [744, 360] on icon at bounding box center [740, 360] width 9 height 9
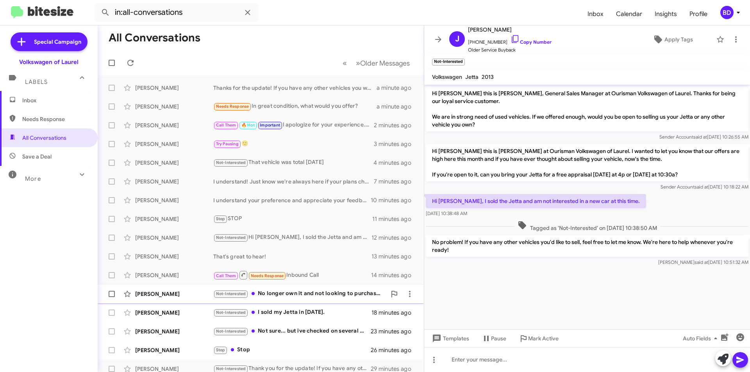
click at [286, 294] on div "Not-Interested No longer own it and not looking to purchase. Thank you" at bounding box center [299, 294] width 173 height 9
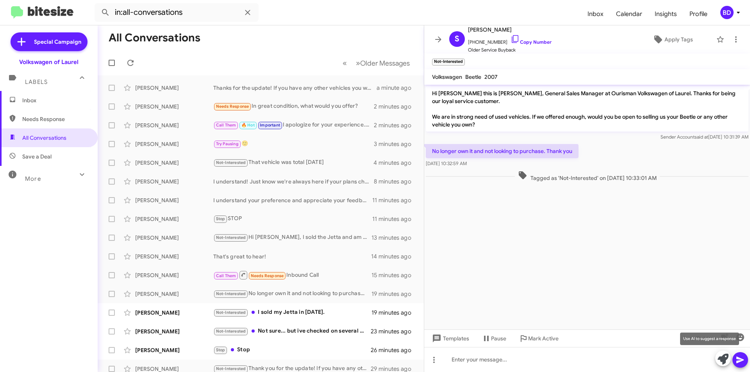
click at [721, 358] on icon at bounding box center [723, 359] width 11 height 11
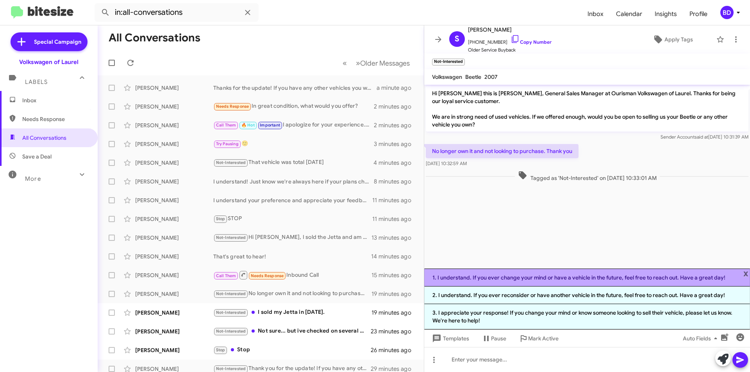
click at [533, 281] on li "1. I understand. If you ever change your mind or have a vehicle in the future, …" at bounding box center [587, 278] width 326 height 18
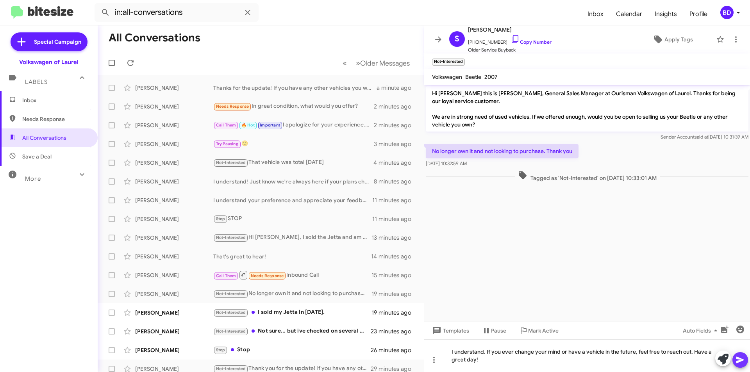
click at [740, 361] on icon at bounding box center [740, 360] width 7 height 7
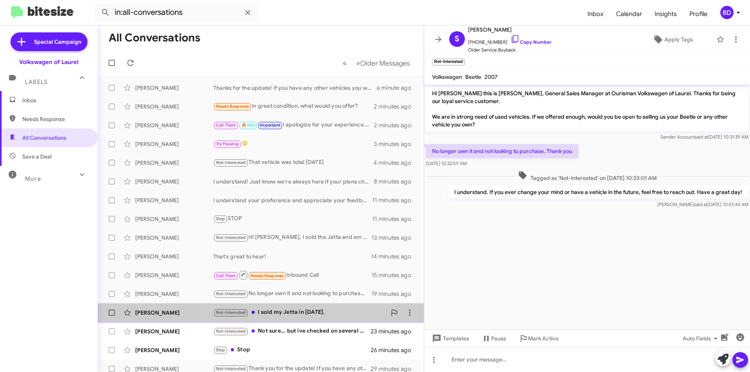
click at [301, 310] on div "Not-Interested I sold my Jetta in 2022." at bounding box center [299, 312] width 173 height 9
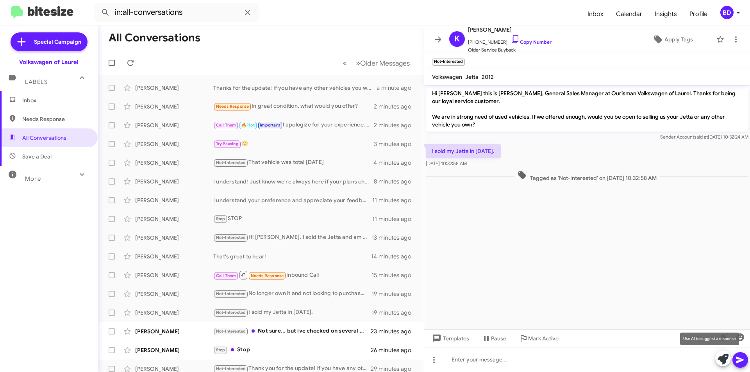
click at [723, 361] on icon at bounding box center [723, 359] width 11 height 11
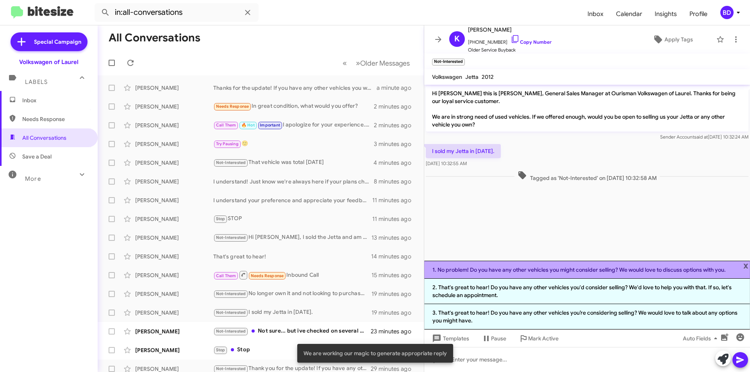
click at [528, 265] on li "1. No problem! Do you have any other vehicles you might consider selling? We wo…" at bounding box center [587, 270] width 326 height 18
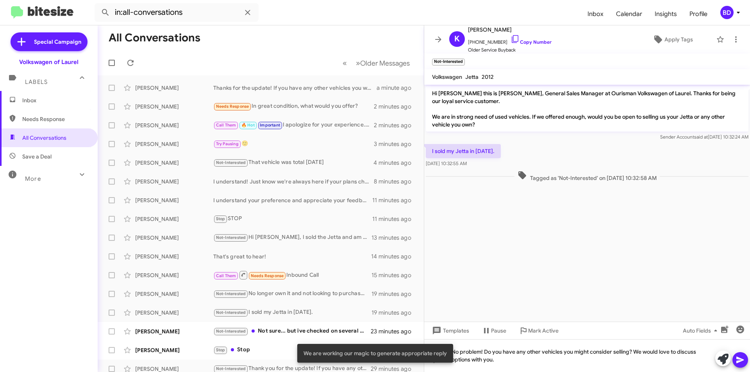
click at [741, 362] on icon at bounding box center [740, 360] width 9 height 9
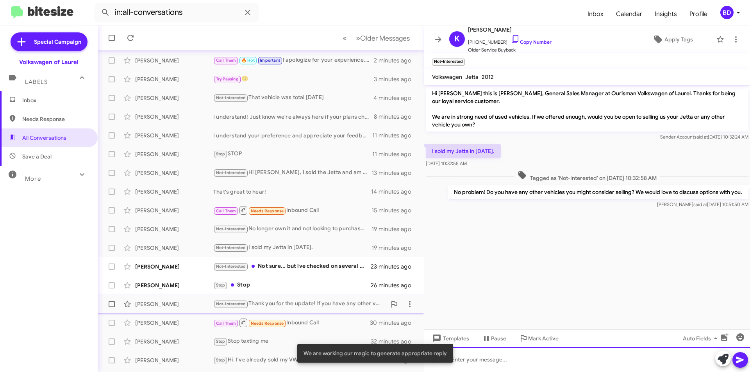
scroll to position [81, 0]
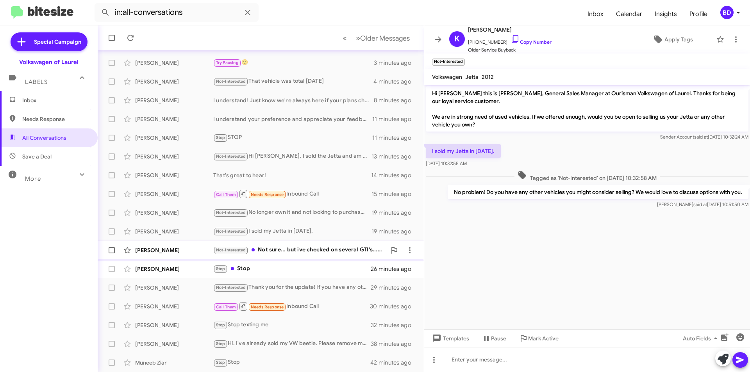
click at [294, 252] on div "Not-Interested Not sure... but ive checked on several GTI's... preferably new" at bounding box center [299, 250] width 173 height 9
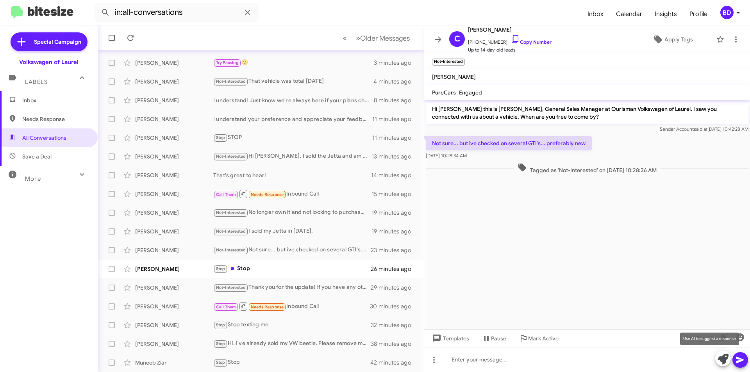
click at [723, 360] on icon at bounding box center [723, 359] width 11 height 11
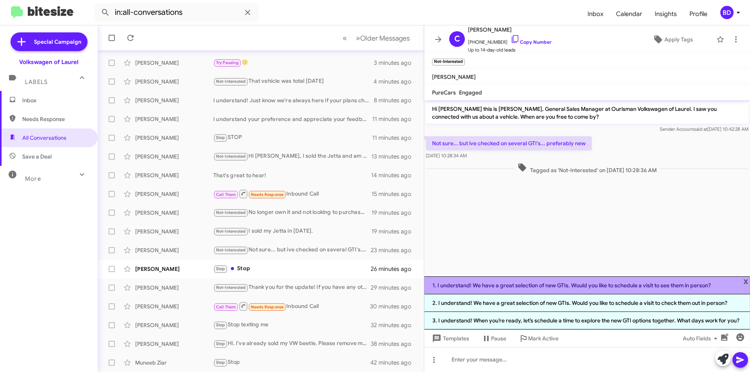
click at [592, 287] on li "1. I understand! We have a great selection of new GTIs. Would you like to sched…" at bounding box center [587, 286] width 326 height 18
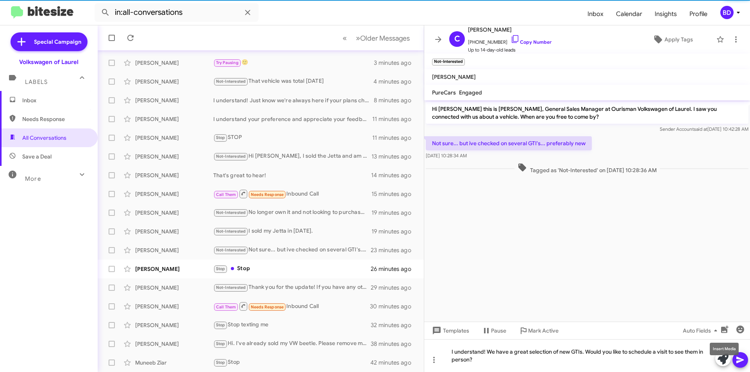
click at [742, 361] on mat-tooltip-component "Insert Media" at bounding box center [725, 349] width 40 height 23
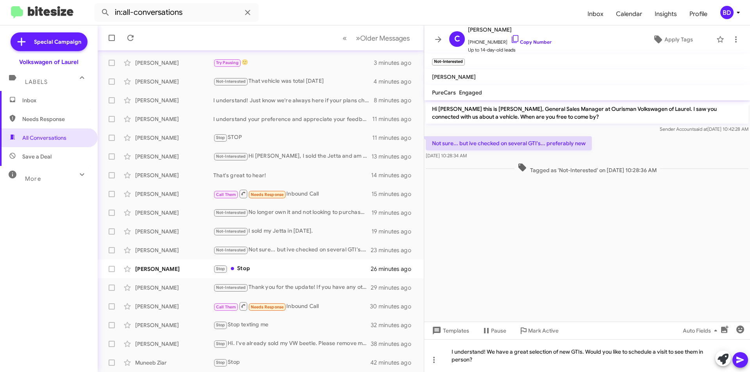
click at [739, 362] on icon at bounding box center [740, 360] width 7 height 7
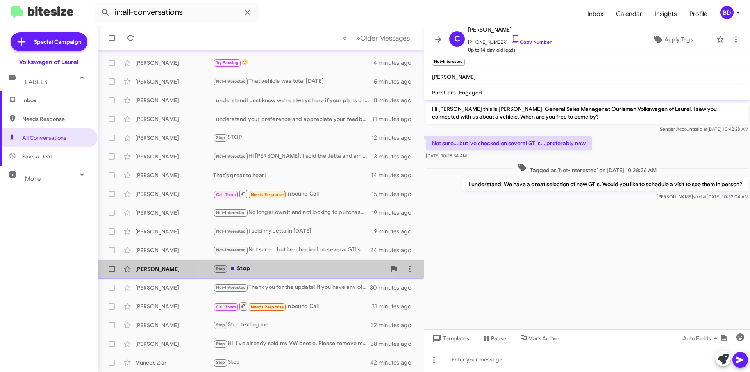
click at [297, 275] on div "Scott Gearhart Stop Stop 27 minutes ago" at bounding box center [261, 269] width 314 height 16
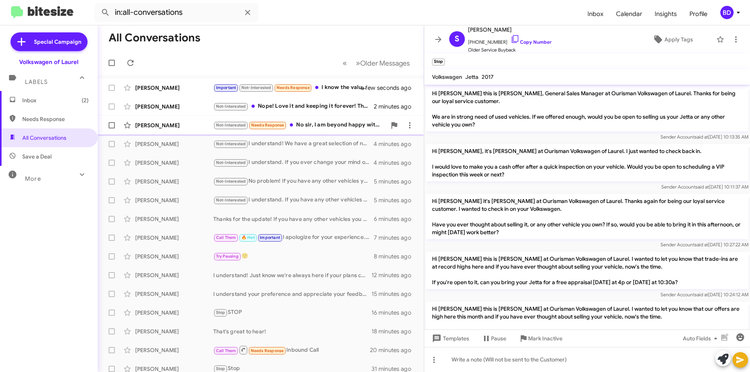
click at [336, 126] on div "Not-Interested Needs Response No sir, I am beyond happy with my current vehicle…" at bounding box center [299, 125] width 173 height 9
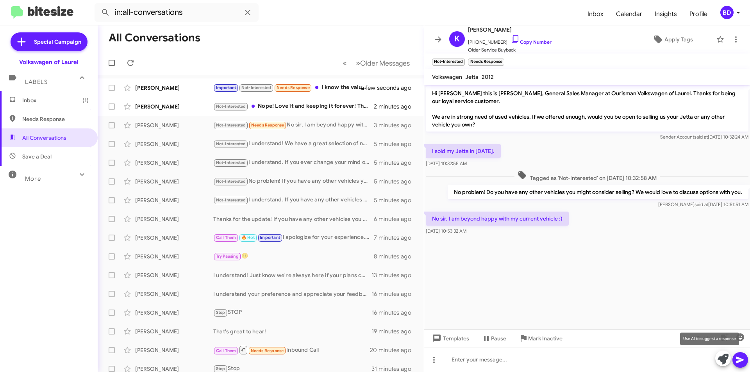
click at [724, 360] on icon at bounding box center [723, 359] width 11 height 11
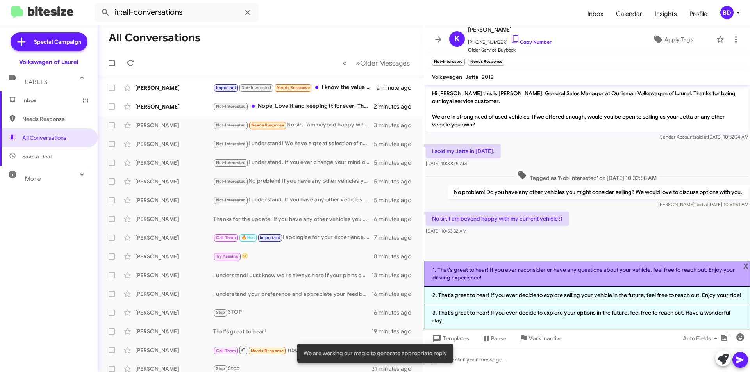
click at [623, 276] on li "1. That's great to hear! If you ever reconsider or have any questions about you…" at bounding box center [587, 274] width 326 height 26
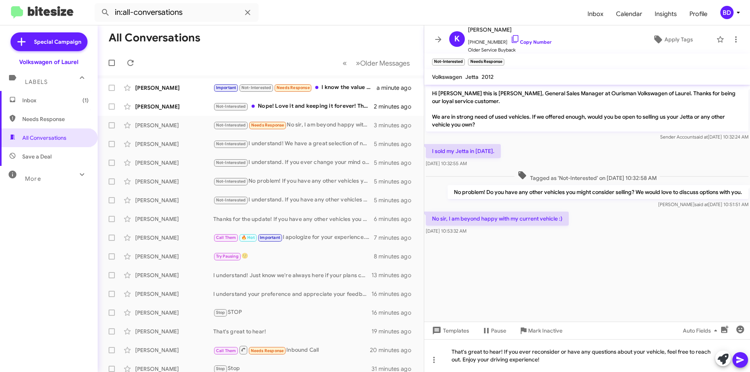
click at [742, 358] on icon at bounding box center [740, 360] width 9 height 9
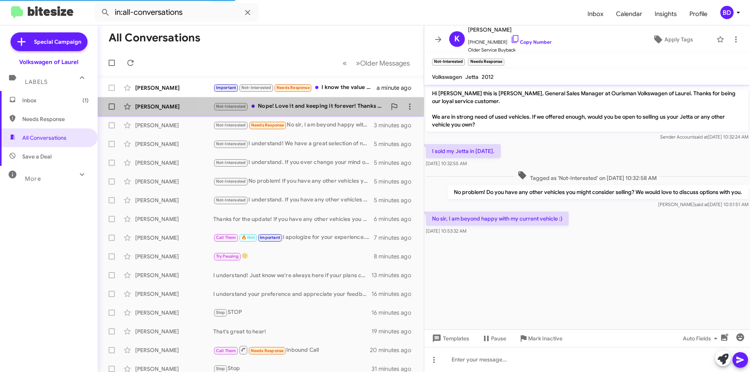
click at [317, 107] on div "Not-Interested Nope! Love it and keeping it forever! Thanks anyway!😁" at bounding box center [299, 106] width 173 height 9
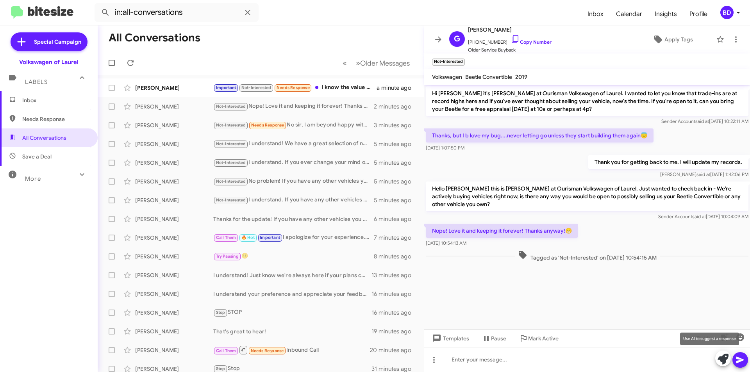
click at [722, 361] on icon at bounding box center [723, 359] width 11 height 11
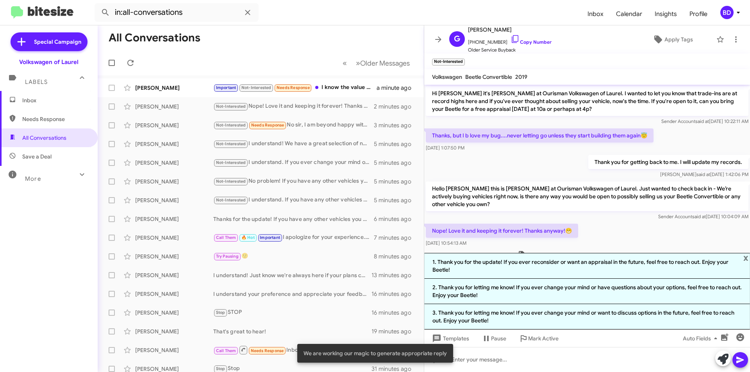
click at [563, 268] on li "1. Thank you for the update! If you ever reconsider or want an appraisal in the…" at bounding box center [587, 266] width 326 height 26
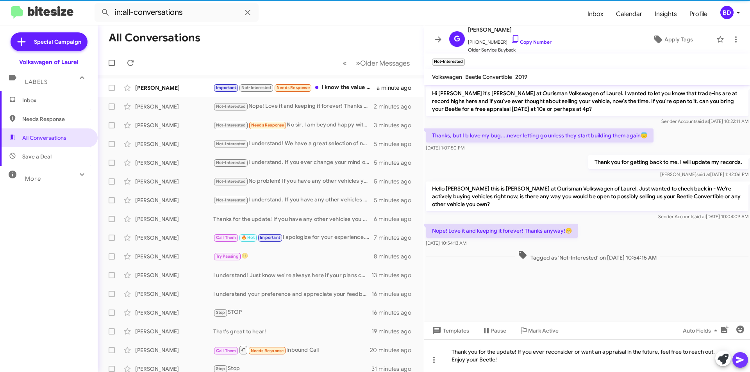
click at [742, 359] on icon at bounding box center [740, 360] width 9 height 9
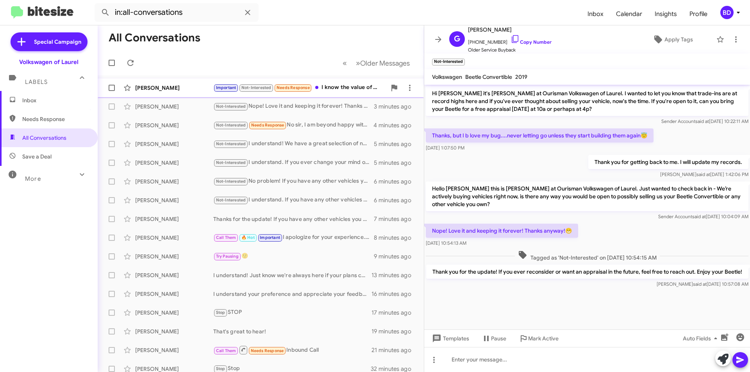
click at [355, 87] on div "Important Not-Interested Needs Response I know the value of my car and what it …" at bounding box center [299, 87] width 173 height 9
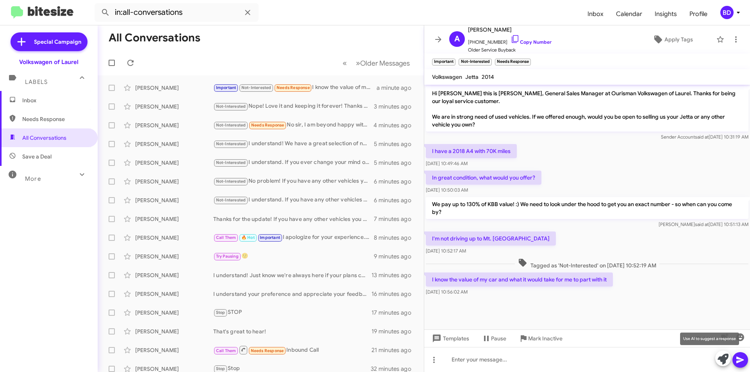
click at [725, 360] on icon at bounding box center [723, 359] width 11 height 11
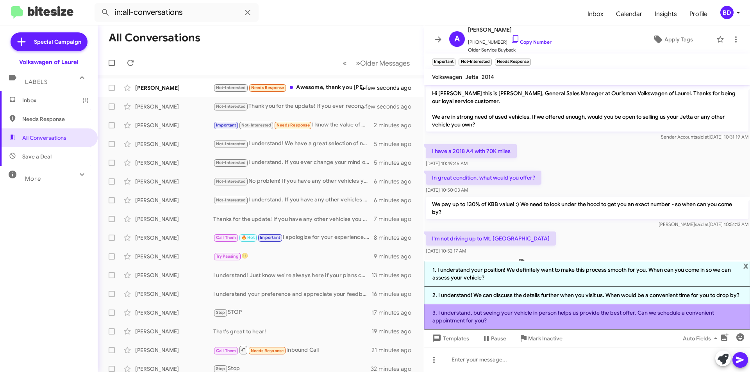
click at [540, 317] on li "3. I understand, but seeing your vehicle in person helps us provide the best of…" at bounding box center [587, 316] width 326 height 25
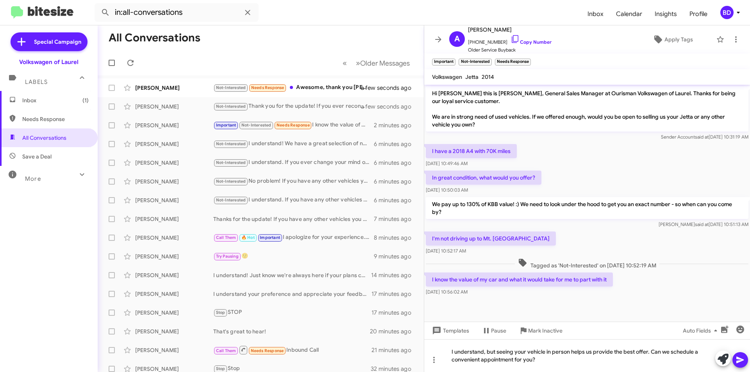
click at [742, 355] on span at bounding box center [740, 360] width 9 height 16
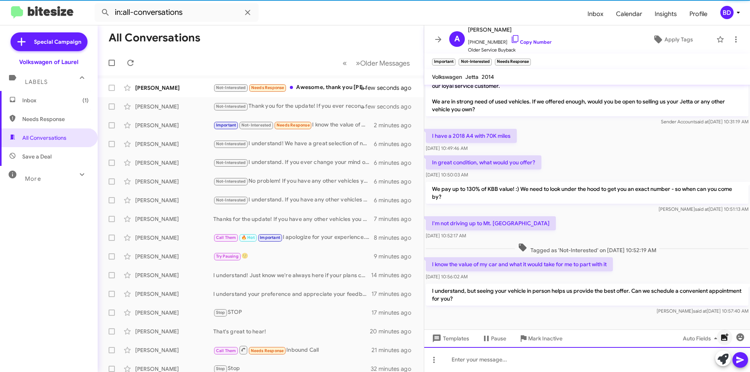
scroll to position [18, 0]
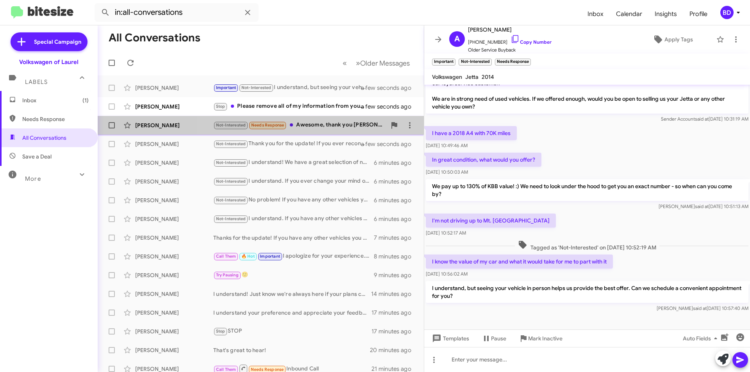
click at [320, 125] on div "Not-Interested Needs Response Awesome, thank you Hung!" at bounding box center [299, 125] width 173 height 9
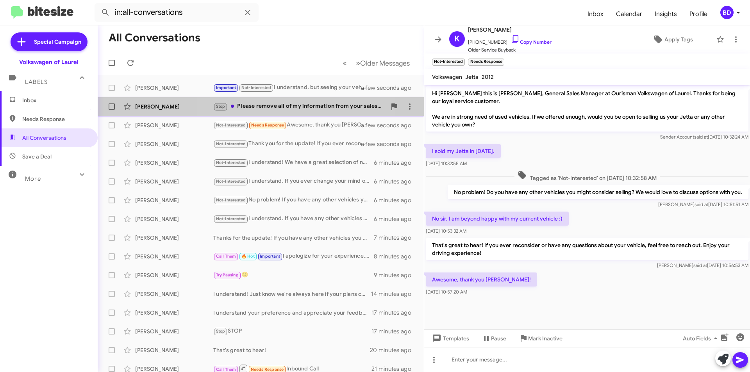
click at [300, 106] on div "Stop Please remove all of my information from your sales database. Thank you." at bounding box center [299, 106] width 173 height 9
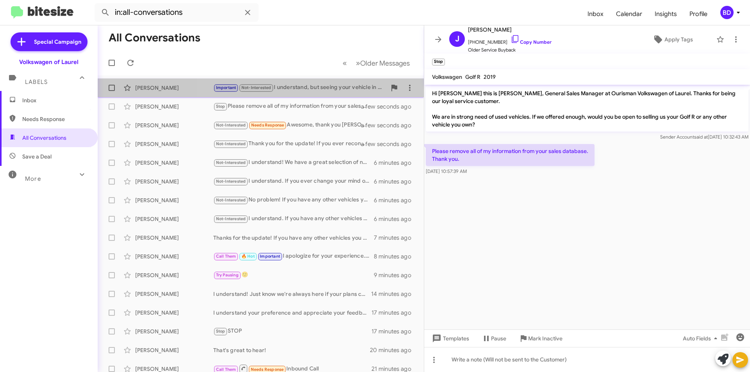
click at [309, 88] on div "Important Not-Interested I understand, but seeing your vehicle in person helps …" at bounding box center [299, 87] width 173 height 9
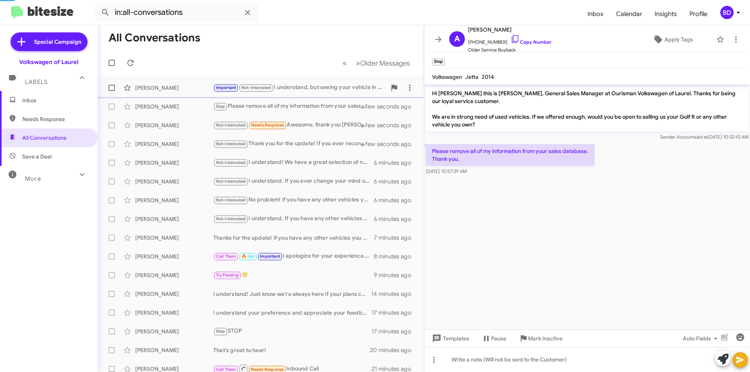
scroll to position [18, 0]
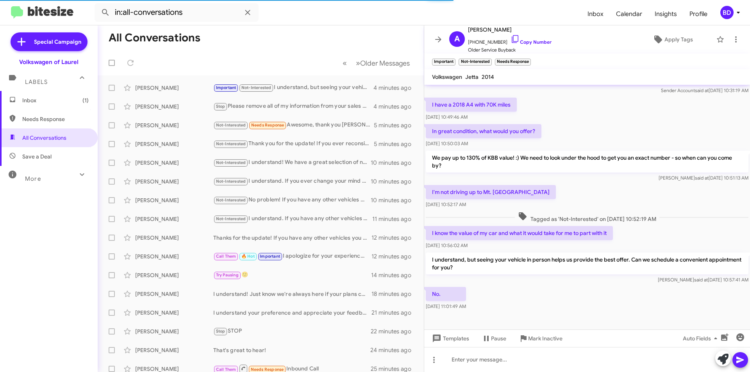
click at [52, 102] on span "Inbox (1)" at bounding box center [55, 101] width 66 height 8
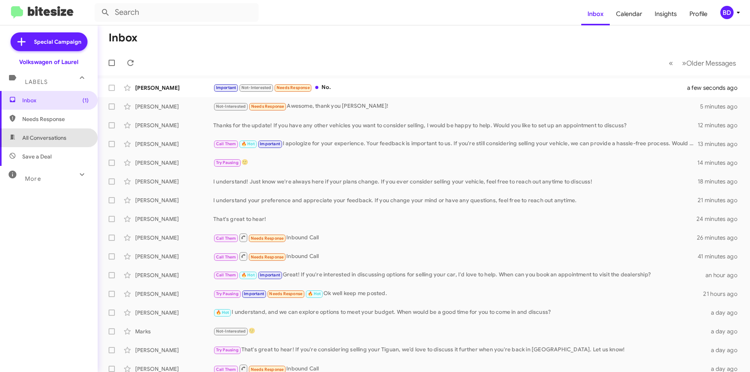
click at [61, 142] on span "All Conversations" at bounding box center [49, 138] width 98 height 19
type input "in:all-conversations"
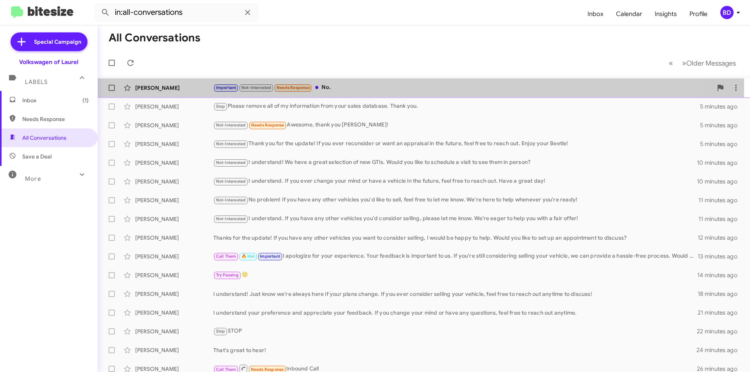
click at [377, 89] on div "Important Not-Interested Needs Response No." at bounding box center [462, 87] width 499 height 9
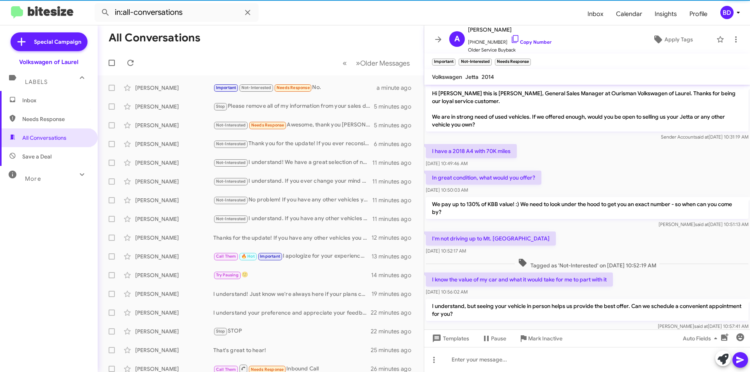
scroll to position [47, 0]
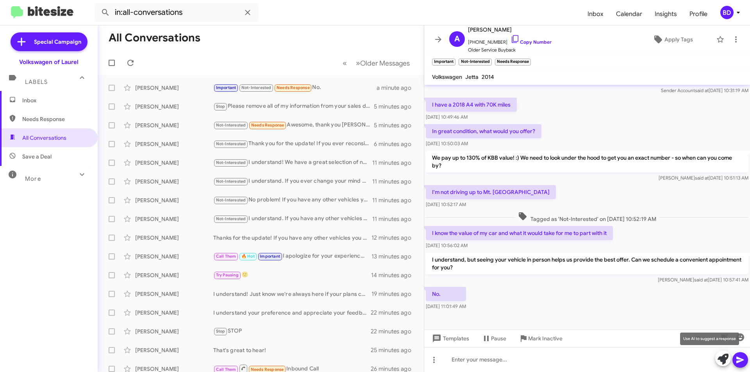
click at [721, 362] on icon at bounding box center [723, 359] width 11 height 11
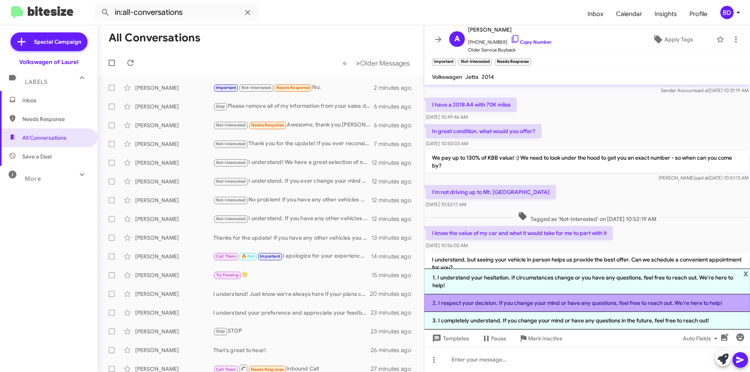
click at [622, 306] on li "2. I respect your decision. If you change your mind or have any questions, feel…" at bounding box center [587, 304] width 326 height 18
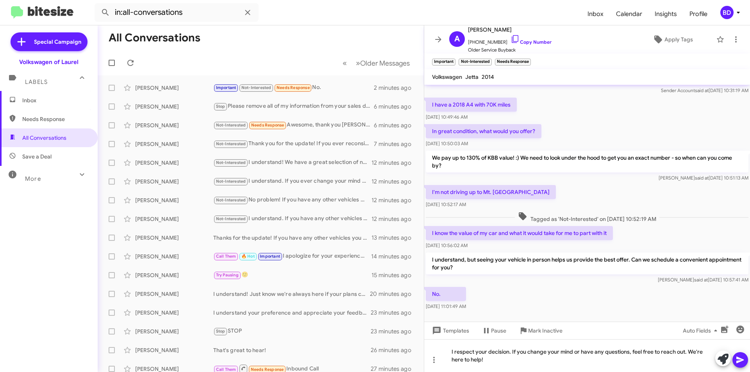
click at [740, 360] on icon at bounding box center [740, 360] width 7 height 7
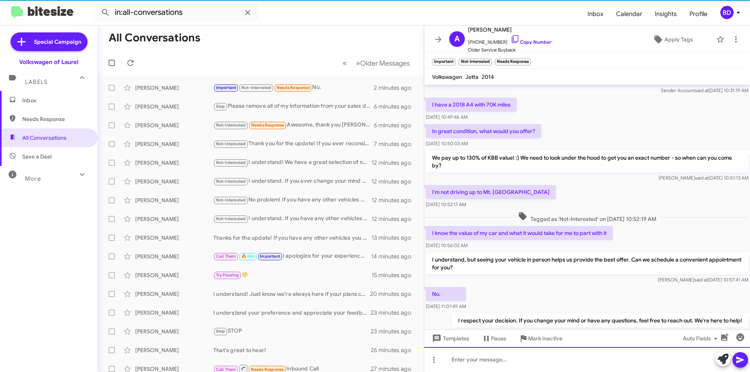
scroll to position [0, 0]
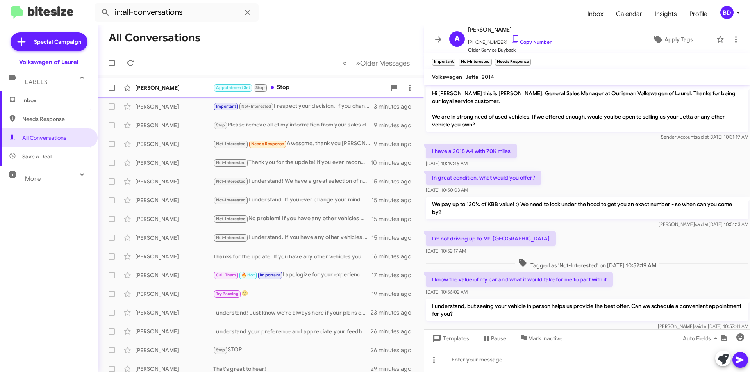
click at [303, 90] on div "Appointment Set Stop Stop" at bounding box center [299, 87] width 173 height 9
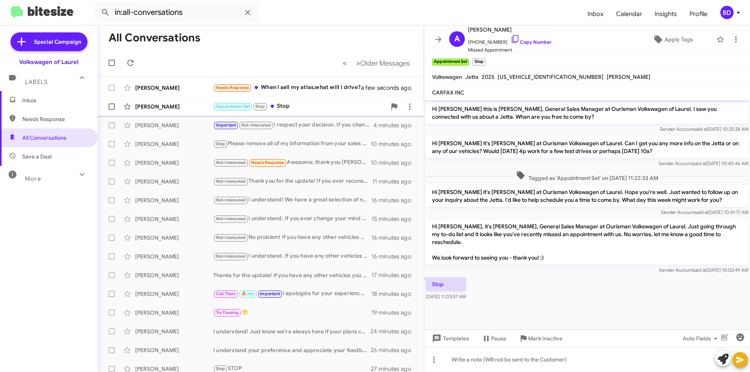
click at [318, 111] on div "Appointment Set Stop Stop" at bounding box center [299, 106] width 173 height 9
click at [319, 84] on div "Needs Response When I sell my atlas,what will I drive?" at bounding box center [299, 87] width 173 height 9
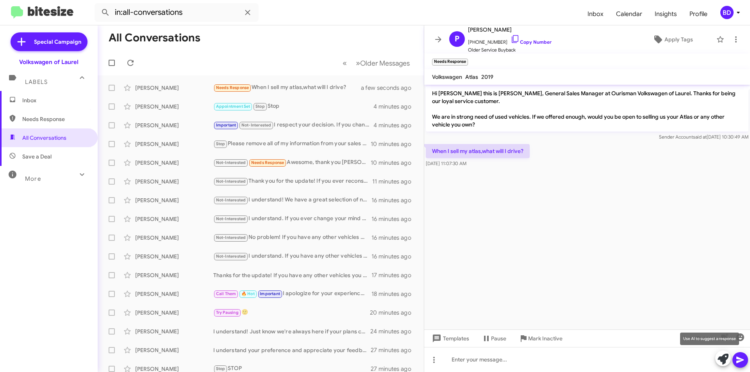
click at [721, 356] on icon at bounding box center [723, 359] width 11 height 11
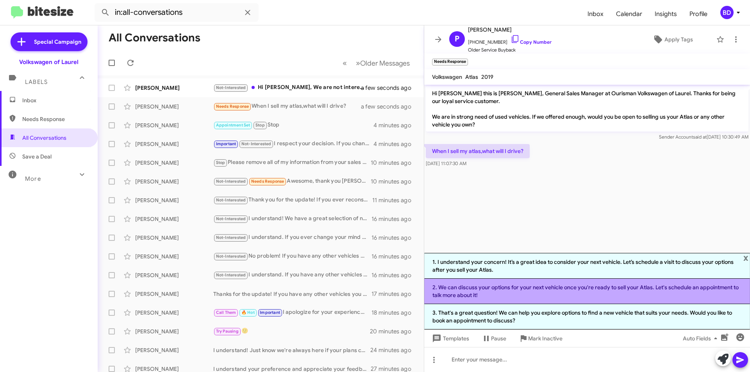
click at [551, 293] on li "2. We can discuss your options for your next vehicle once you're ready to sell …" at bounding box center [587, 291] width 326 height 25
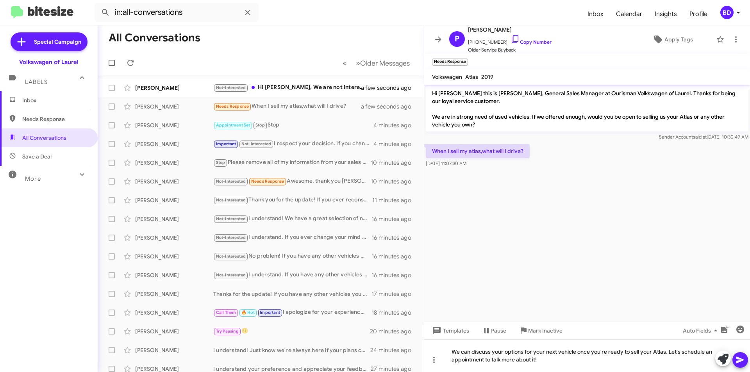
click at [740, 360] on icon at bounding box center [740, 360] width 9 height 9
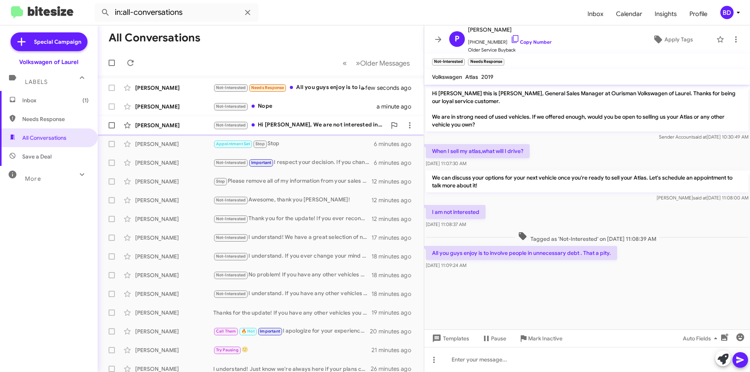
click at [290, 125] on div "Not-Interested Hi Hung, We are not interested in selling our vehicle." at bounding box center [299, 125] width 173 height 9
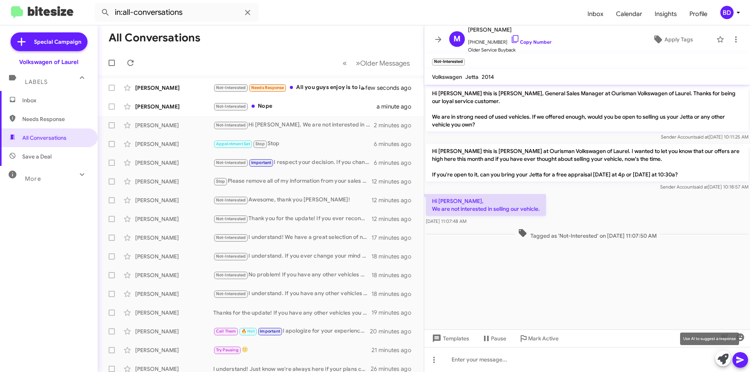
click at [722, 359] on icon at bounding box center [723, 359] width 11 height 11
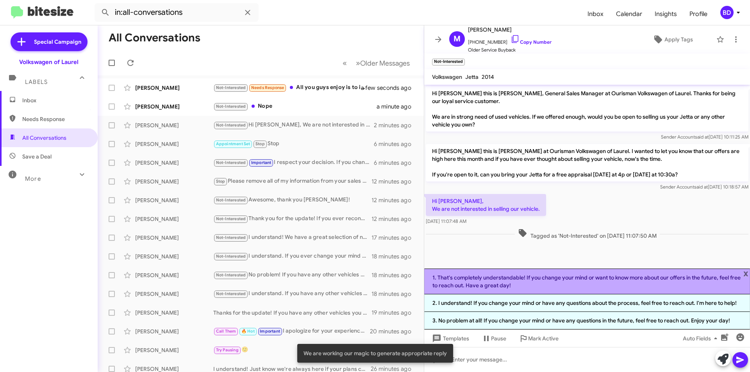
click at [563, 282] on li "1. That's completely understandable! If you change your mind or want to know mo…" at bounding box center [587, 282] width 326 height 26
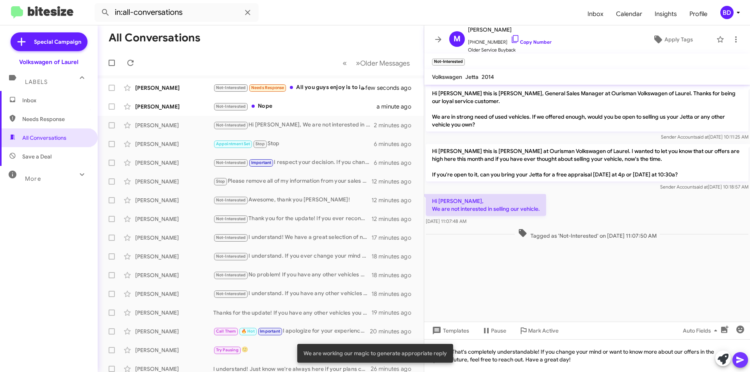
click at [737, 361] on icon at bounding box center [740, 360] width 9 height 9
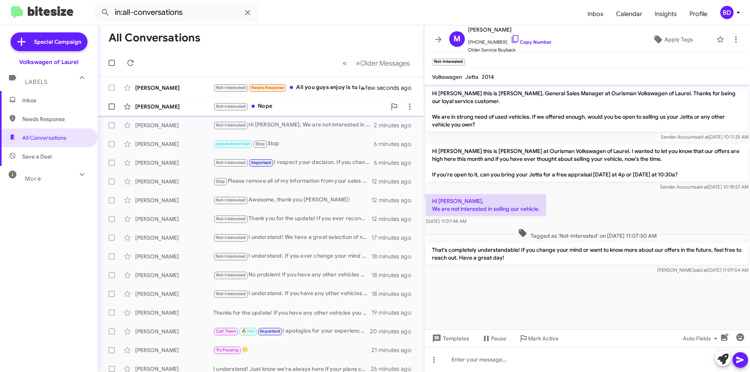
click at [328, 107] on div "Not-Interested Nope" at bounding box center [299, 106] width 173 height 9
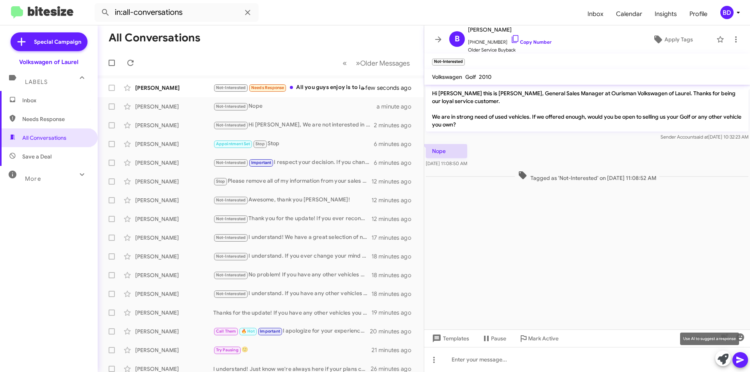
click at [721, 359] on icon at bounding box center [723, 359] width 11 height 11
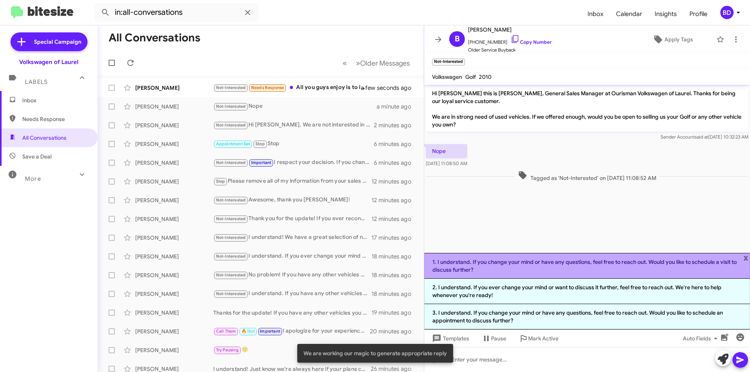
click at [623, 268] on li "1. I understand. If you change your mind or have any questions, feel free to re…" at bounding box center [587, 266] width 326 height 26
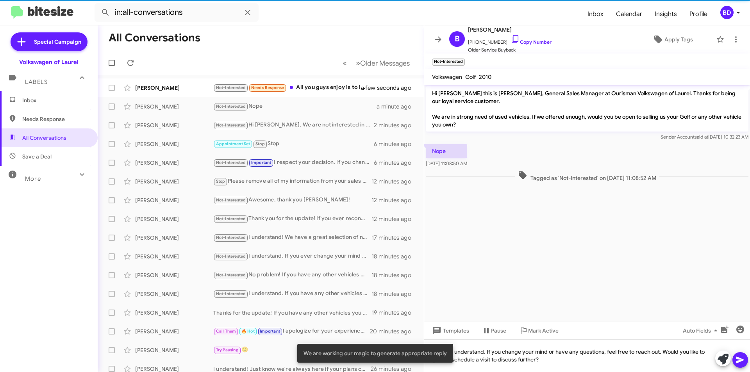
click at [746, 360] on button at bounding box center [741, 360] width 16 height 16
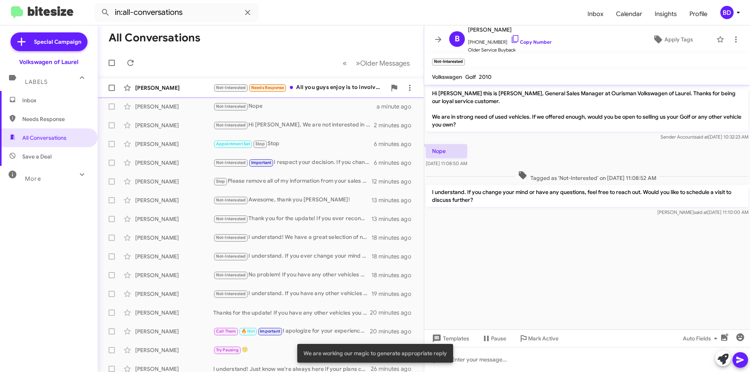
click at [332, 90] on div "Not-Interested Needs Response All you guys enjoy is to involve people in unnece…" at bounding box center [299, 87] width 173 height 9
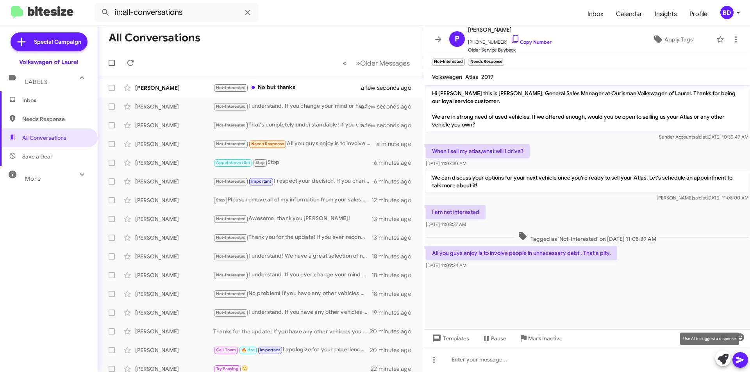
click at [722, 360] on icon at bounding box center [723, 359] width 11 height 11
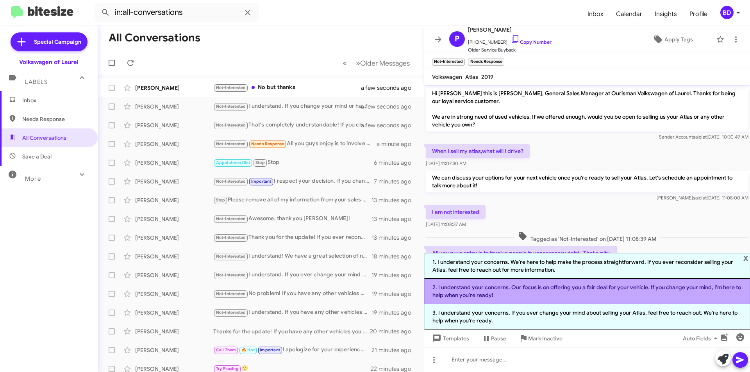
click at [538, 293] on li "2. I understand your concerns. Our focus is on offering you a fair deal for you…" at bounding box center [587, 291] width 326 height 25
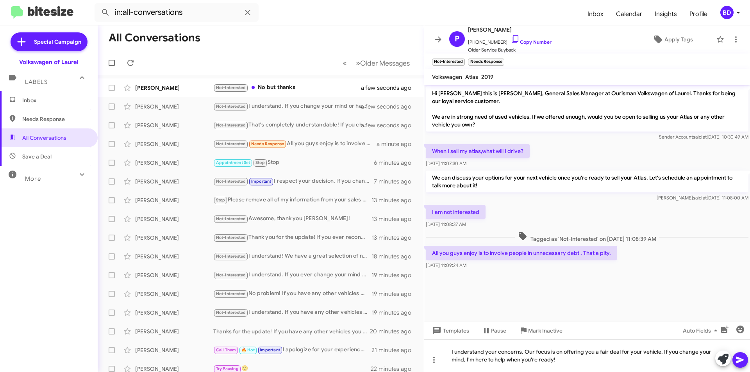
click at [741, 364] on icon at bounding box center [740, 360] width 9 height 9
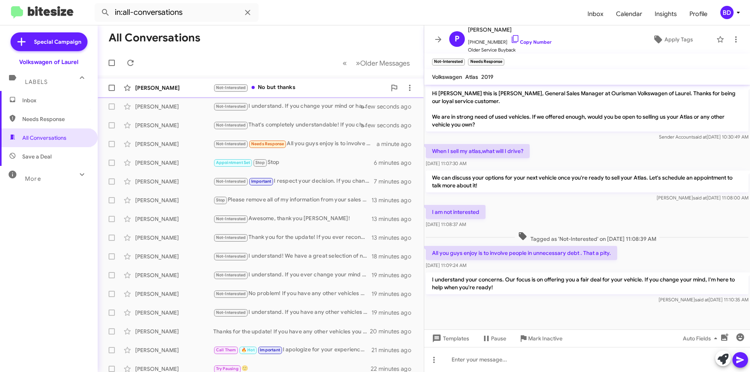
click at [268, 88] on div "Not-Interested No but thanks" at bounding box center [299, 87] width 173 height 9
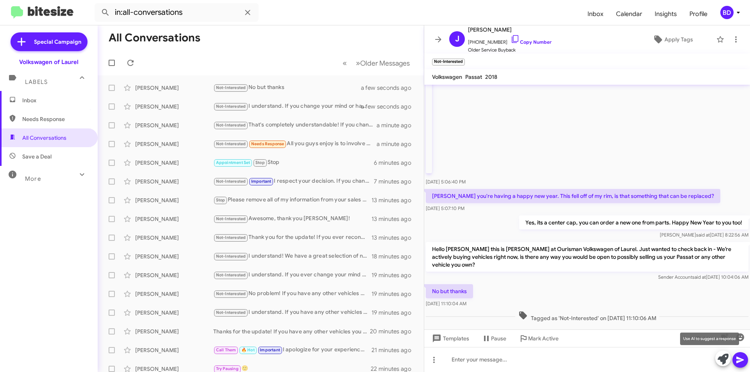
click at [725, 360] on icon at bounding box center [723, 359] width 11 height 11
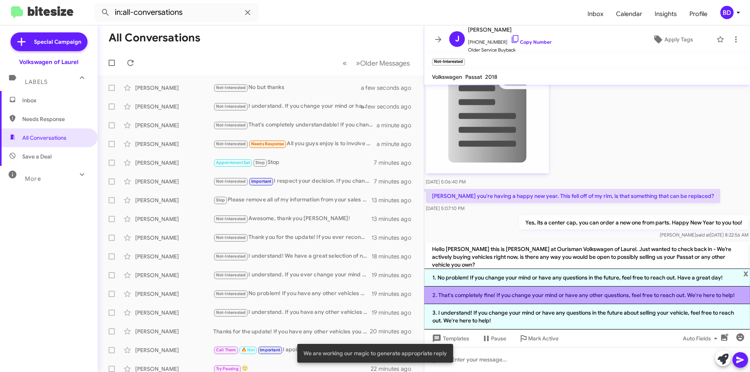
click at [564, 296] on li "2. That's completely fine! If you change your mind or have any other questions,…" at bounding box center [587, 296] width 326 height 18
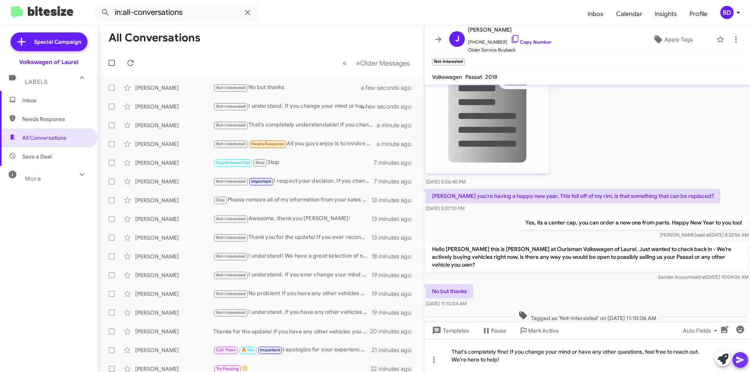
click at [742, 362] on icon at bounding box center [740, 360] width 9 height 9
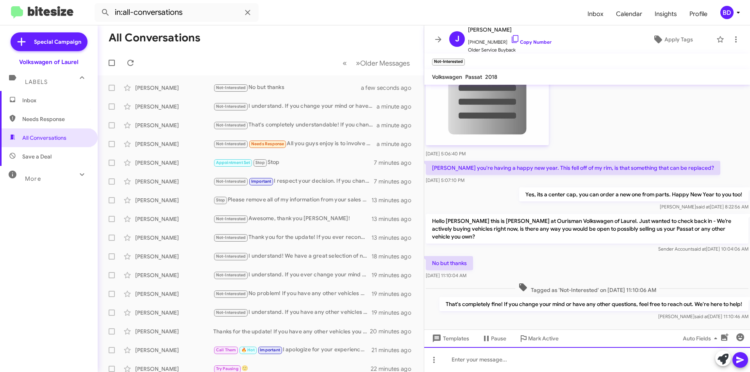
scroll to position [124, 0]
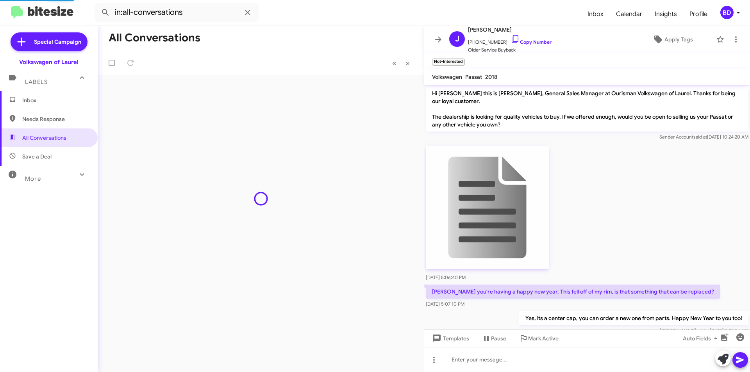
scroll to position [109, 0]
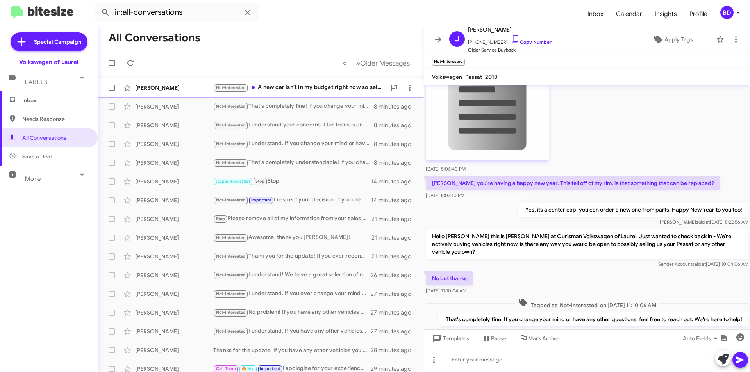
click at [306, 84] on div "Not-Interested A new car isn't in my budget right now so selling my car isn't a…" at bounding box center [299, 87] width 173 height 9
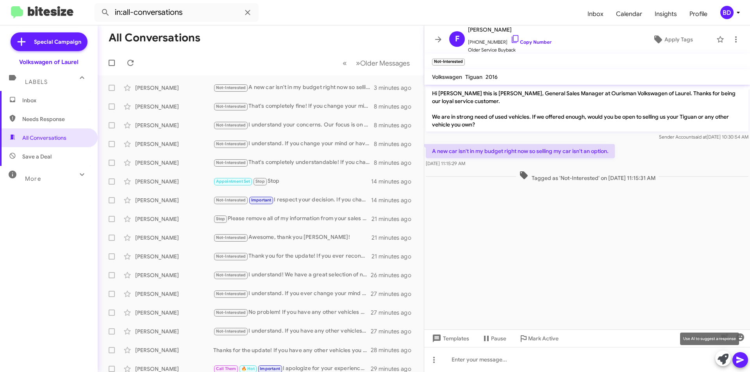
click at [726, 357] on icon at bounding box center [723, 359] width 11 height 11
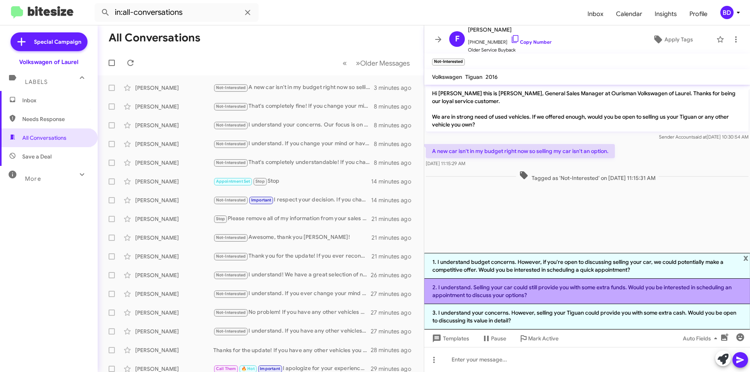
click at [578, 293] on li "2. I understand. Selling your car could still provide you with some extra funds…" at bounding box center [587, 291] width 326 height 25
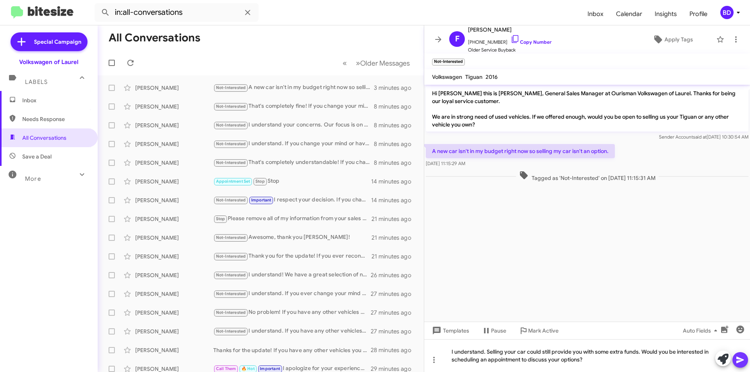
click at [742, 360] on icon at bounding box center [740, 360] width 7 height 7
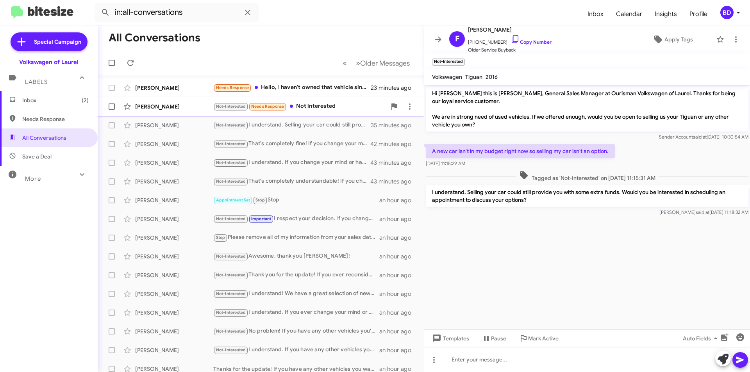
click at [311, 105] on div "Not-Interested Needs Response Not interested" at bounding box center [299, 106] width 173 height 9
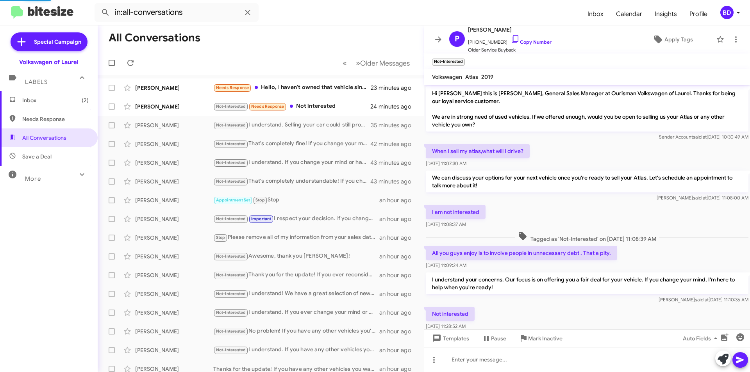
scroll to position [18, 0]
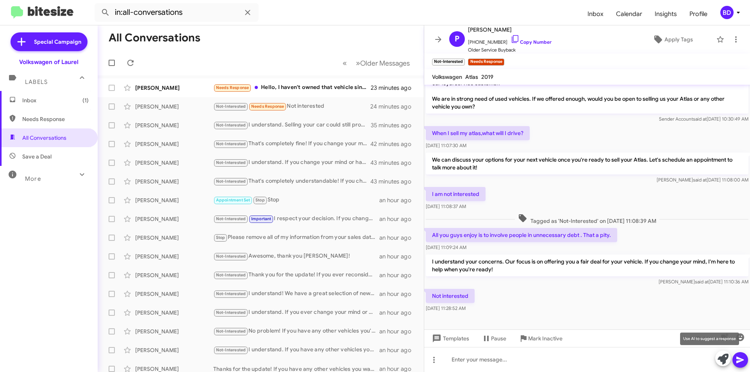
click at [728, 360] on icon at bounding box center [723, 359] width 11 height 11
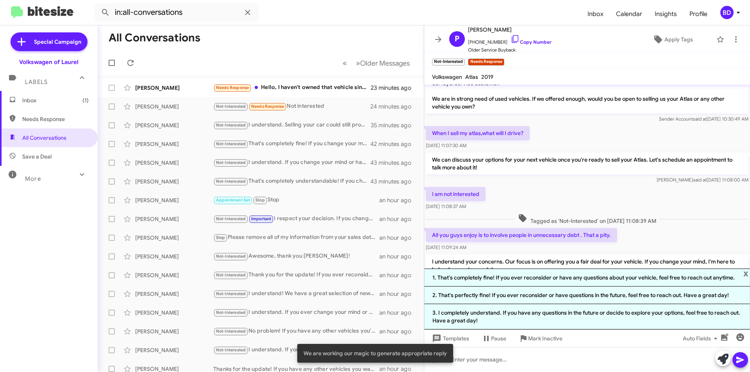
click at [580, 277] on li "1. That's completely fine! If you ever reconsider or have any questions about y…" at bounding box center [587, 278] width 326 height 18
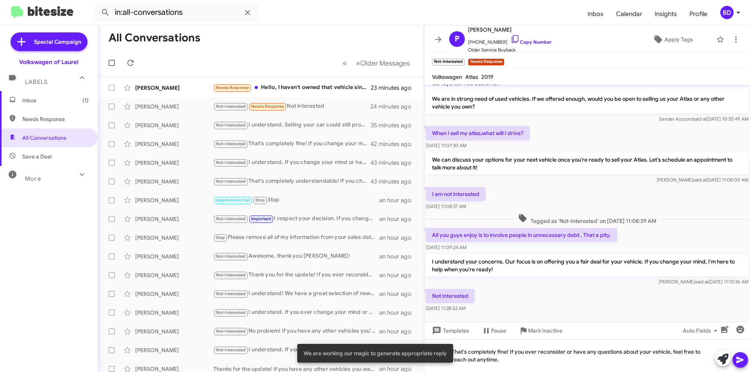
click at [743, 360] on icon at bounding box center [740, 360] width 7 height 7
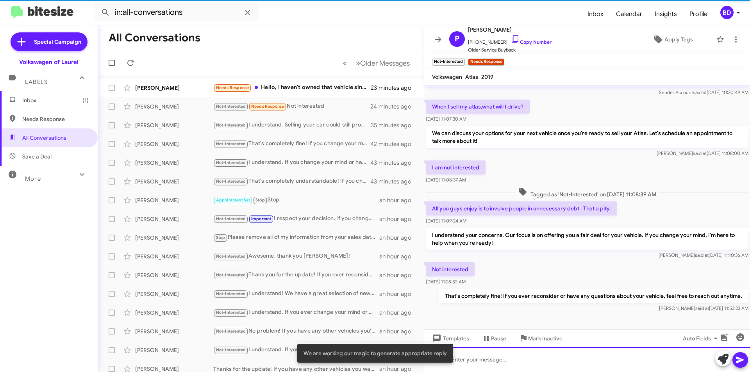
scroll to position [47, 0]
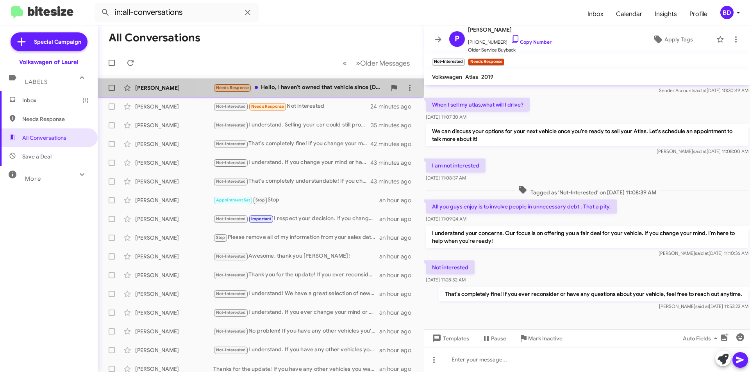
click at [315, 91] on div "Needs Response Hello, I haven't owned that vehicle since [DATE]" at bounding box center [299, 87] width 173 height 9
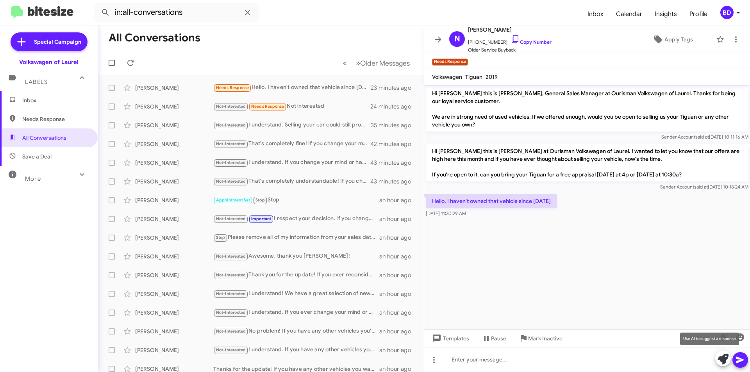
click at [725, 361] on icon at bounding box center [723, 359] width 11 height 11
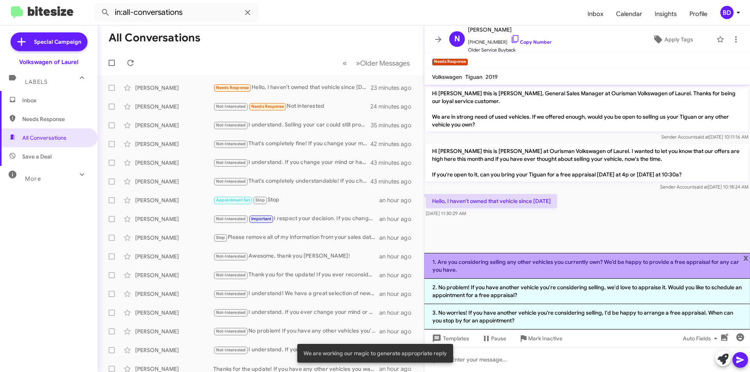
click at [580, 264] on li "1. Are you considering selling any other vehicles you currently own? We’d be ha…" at bounding box center [587, 266] width 326 height 26
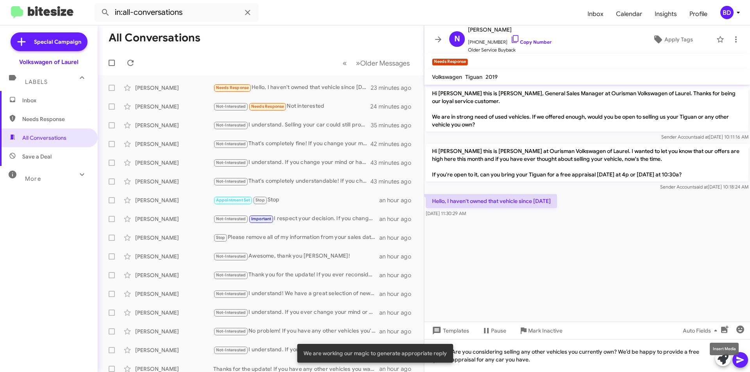
click at [741, 360] on mat-tooltip-component "Insert Media" at bounding box center [725, 349] width 40 height 23
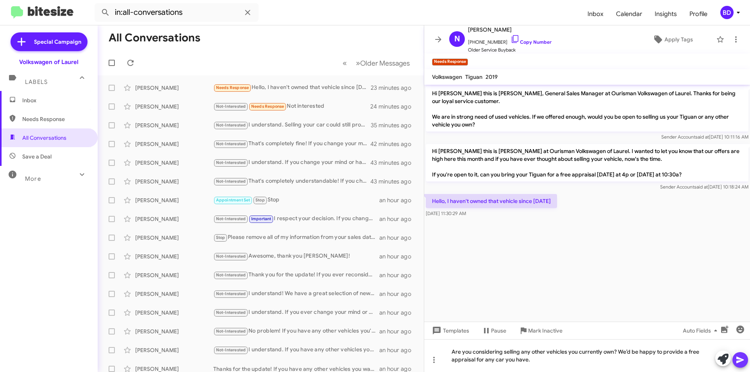
click at [744, 360] on icon at bounding box center [740, 360] width 9 height 9
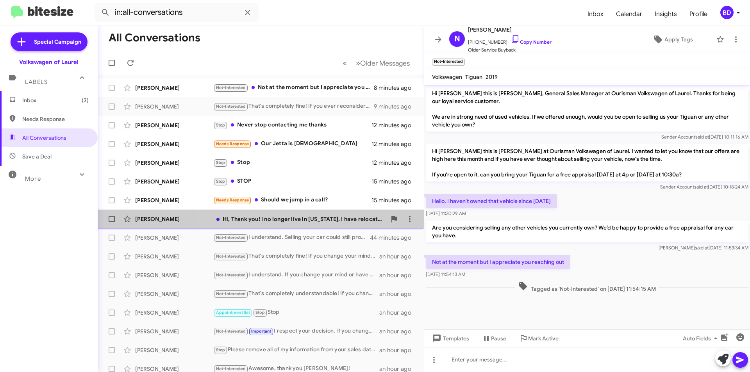
click at [297, 222] on div "Hi, Thank you! I no longer live in [US_STATE], I have relocated to [US_STATE] 🙂" at bounding box center [299, 219] width 173 height 8
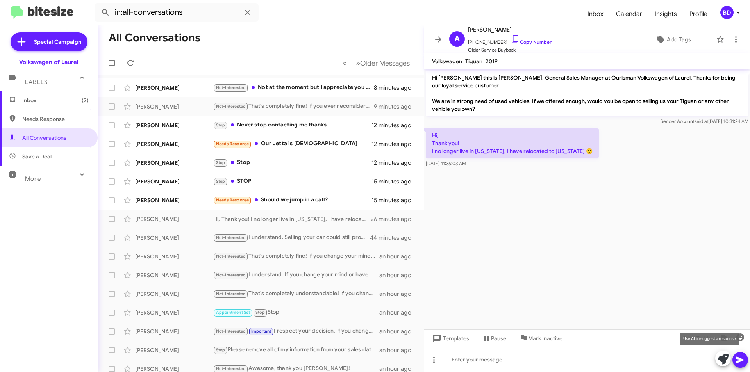
click at [724, 358] on icon at bounding box center [723, 359] width 11 height 11
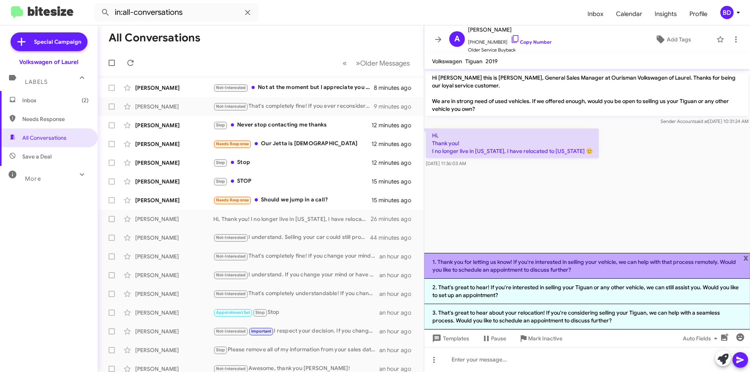
click at [504, 267] on li "1. Thank you for letting us know! If you're interested in selling your vehicle,…" at bounding box center [587, 266] width 326 height 26
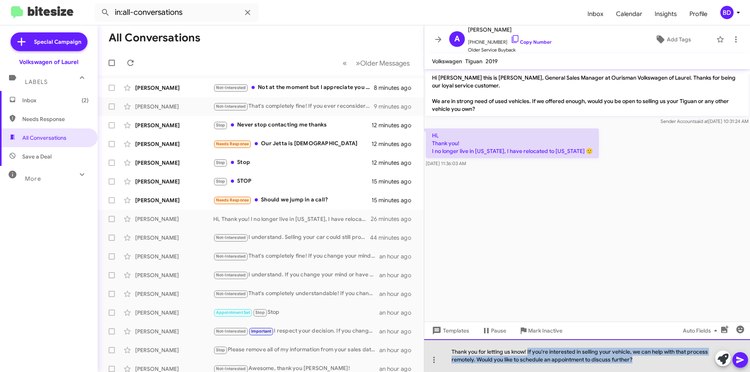
drag, startPoint x: 528, startPoint y: 352, endPoint x: 649, endPoint y: 361, distance: 120.7
click at [649, 362] on div "Thank you for letting us know! If you're interested in selling your vehicle, we…" at bounding box center [587, 356] width 326 height 33
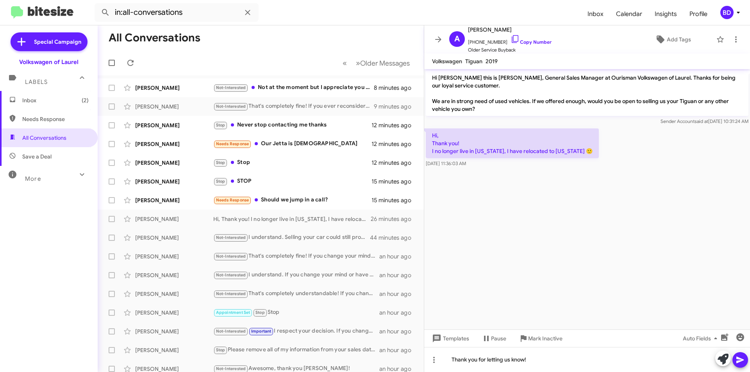
click at [743, 361] on icon at bounding box center [740, 360] width 7 height 7
click at [281, 199] on div "Needs Response Should we jump in a call?" at bounding box center [299, 200] width 173 height 9
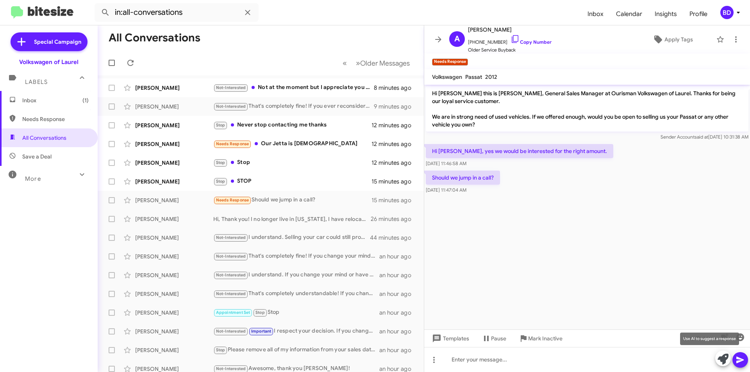
click at [722, 356] on icon at bounding box center [723, 359] width 11 height 11
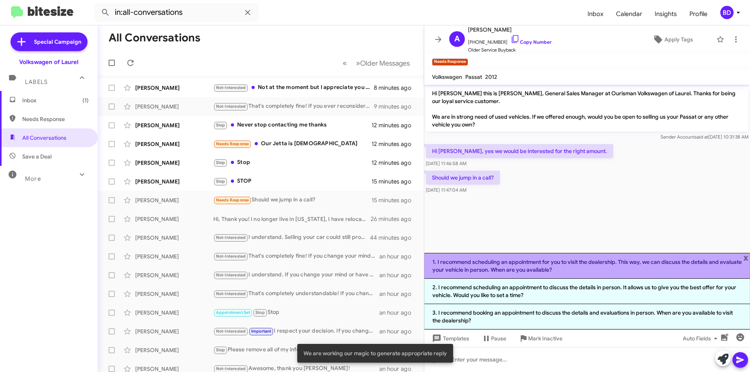
click at [555, 265] on li "1. I recommend scheduling an appointment for you to visit the dealership. This …" at bounding box center [587, 266] width 326 height 26
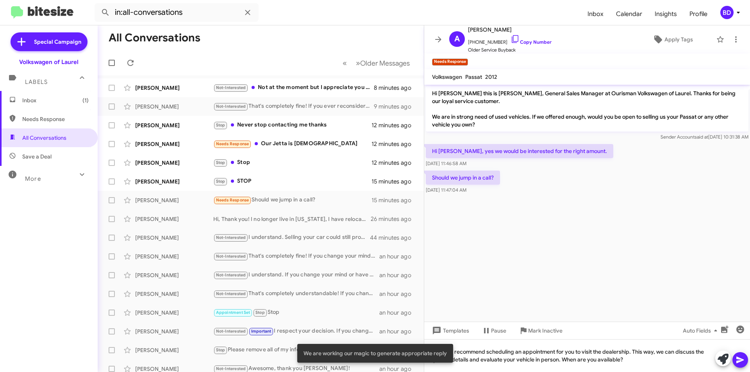
click at [740, 360] on icon at bounding box center [740, 360] width 7 height 7
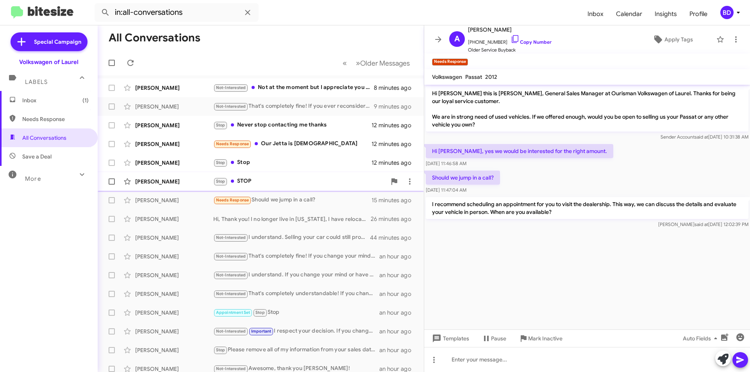
click at [269, 183] on div "Stop STOP" at bounding box center [299, 181] width 173 height 9
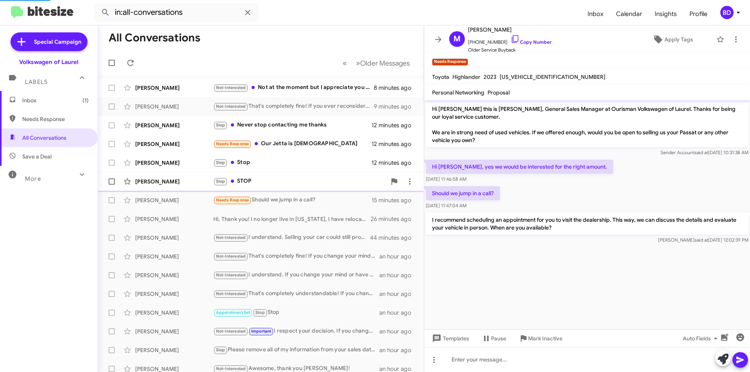
scroll to position [150, 0]
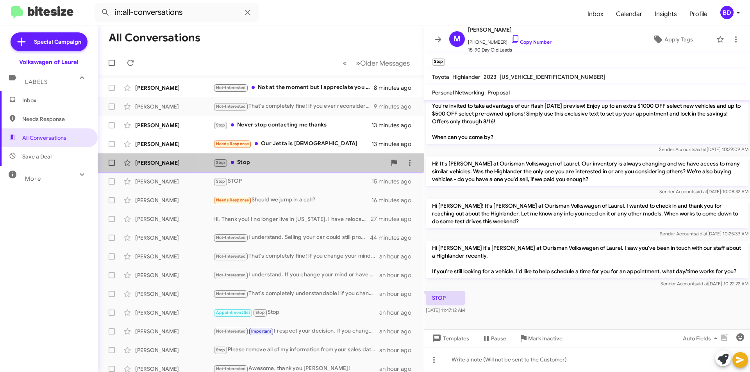
click at [263, 169] on div "[PERSON_NAME] Stop Stop 13 minutes ago" at bounding box center [261, 163] width 314 height 16
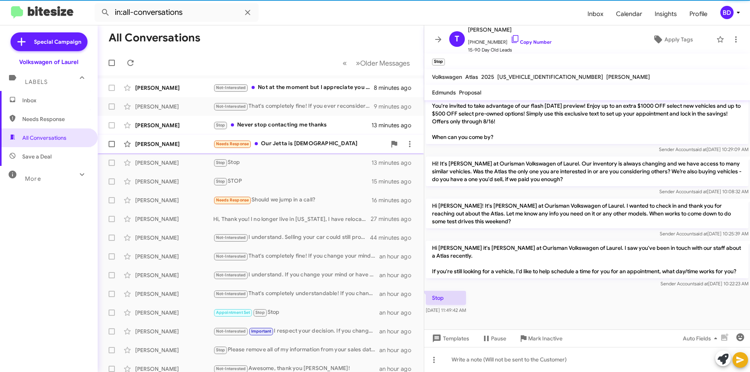
click at [297, 145] on div "Needs Response Our Jetta is [DEMOGRAPHIC_DATA]" at bounding box center [299, 144] width 173 height 9
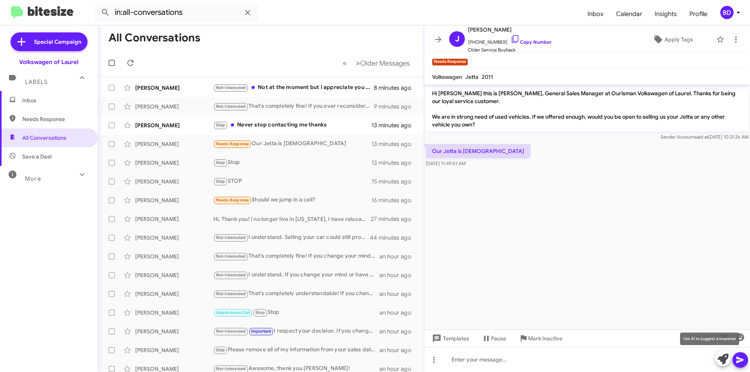
click at [722, 358] on icon at bounding box center [723, 359] width 11 height 11
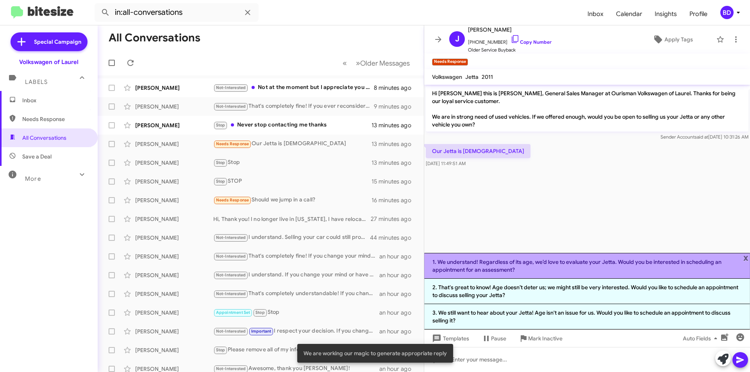
click at [545, 267] on li "1. We understand! Regardless of its age, we’d love to evaluate your Jetta. Woul…" at bounding box center [587, 266] width 326 height 26
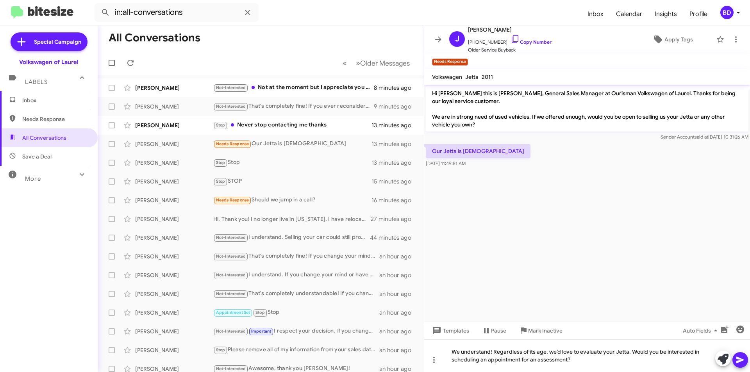
click at [740, 359] on icon at bounding box center [740, 360] width 7 height 7
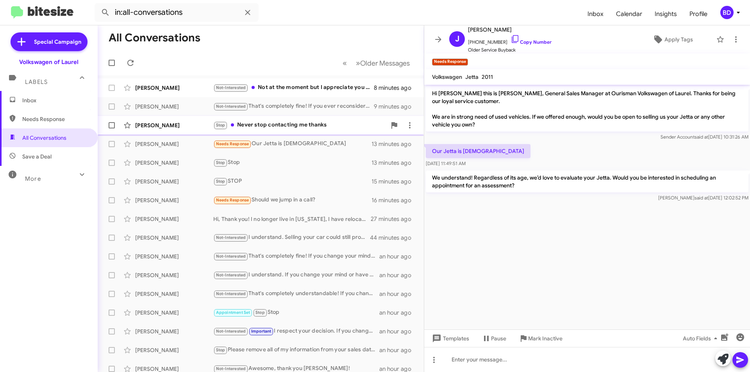
click at [305, 126] on div "Stop Never stop contacting me thanks" at bounding box center [299, 125] width 173 height 9
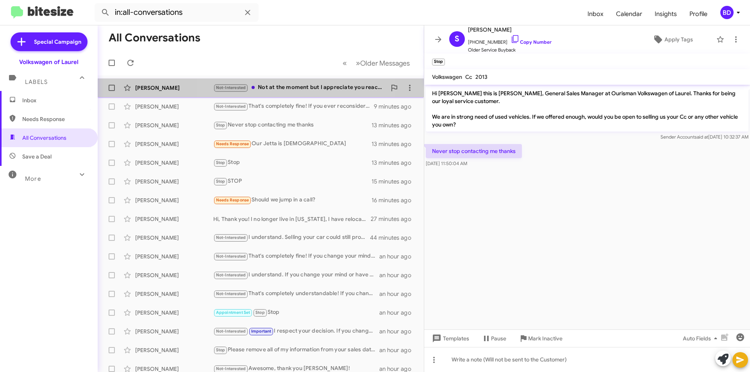
click at [289, 86] on div "Not-Interested Not at the moment but I appreciate you reaching out" at bounding box center [299, 87] width 173 height 9
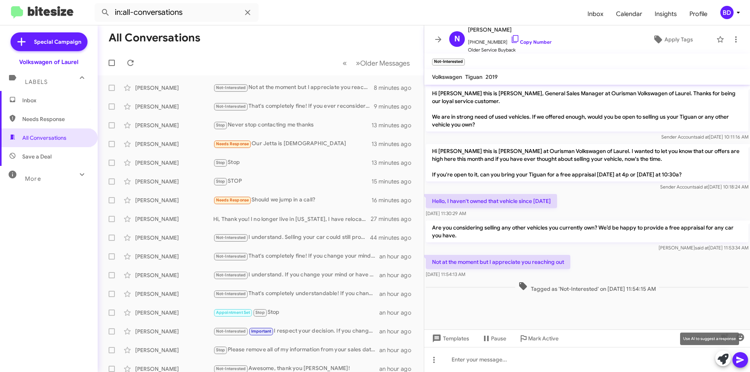
click at [725, 359] on icon at bounding box center [723, 359] width 11 height 11
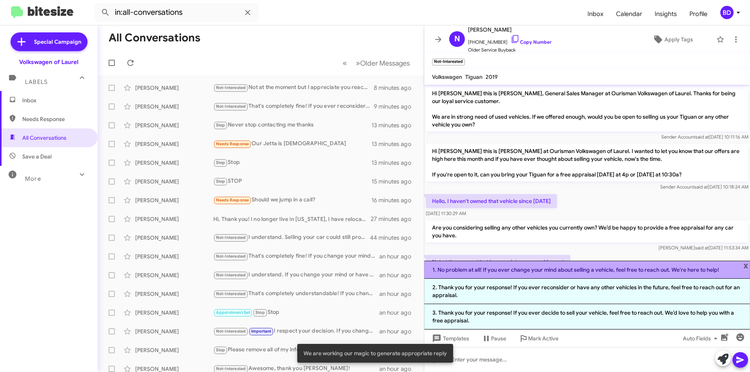
click at [582, 274] on li "1. No problem at all! If you ever change your mind about selling a vehicle, fee…" at bounding box center [587, 270] width 326 height 18
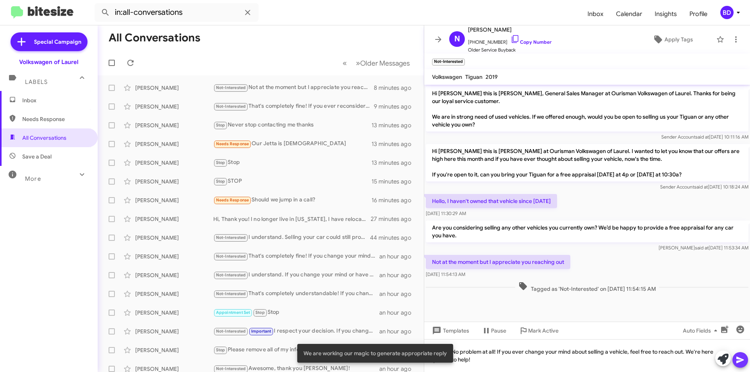
click at [741, 364] on icon at bounding box center [740, 360] width 9 height 9
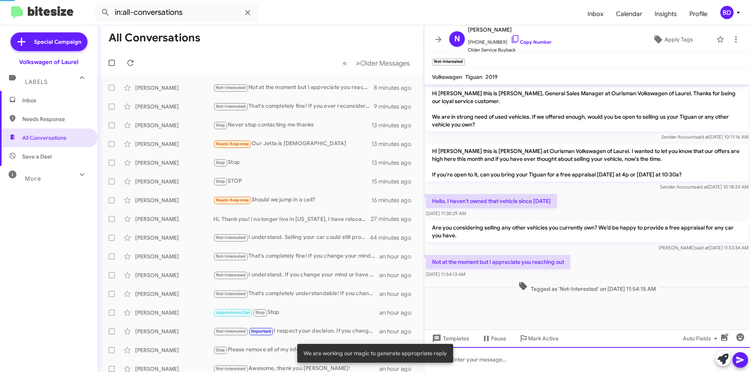
scroll to position [5, 0]
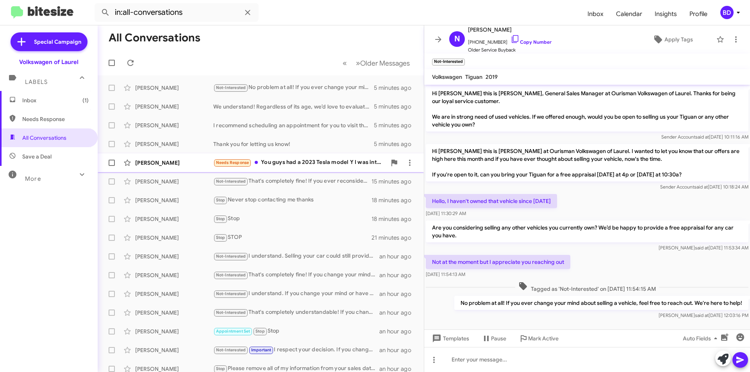
click at [335, 163] on div "Needs Response You guys had a 2023 Tesla model Y I was interested in. Obviously…" at bounding box center [299, 162] width 173 height 9
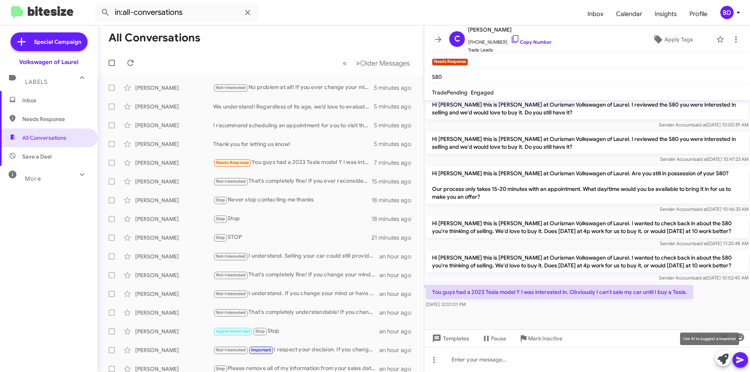
click at [724, 359] on icon at bounding box center [723, 359] width 11 height 11
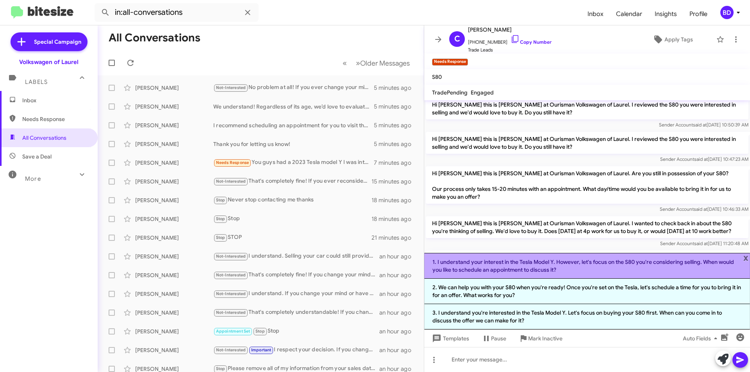
click at [519, 264] on li "1. I understand your interest in the Tesla Model Y. However, let's focus on the…" at bounding box center [587, 266] width 326 height 26
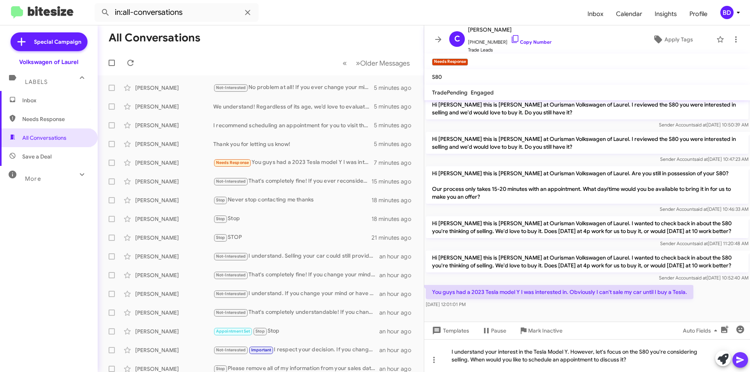
click at [741, 358] on icon at bounding box center [740, 360] width 9 height 9
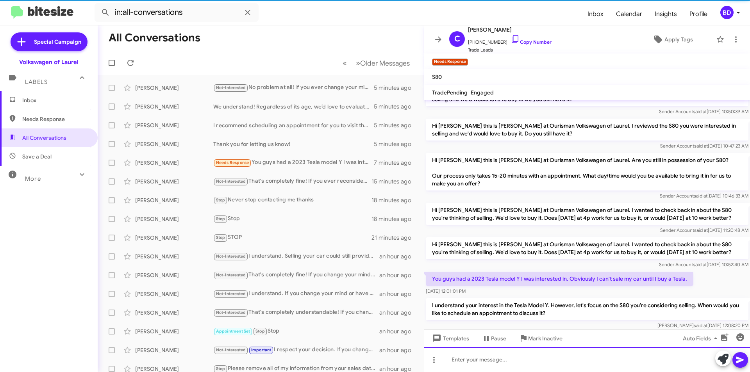
scroll to position [178, 0]
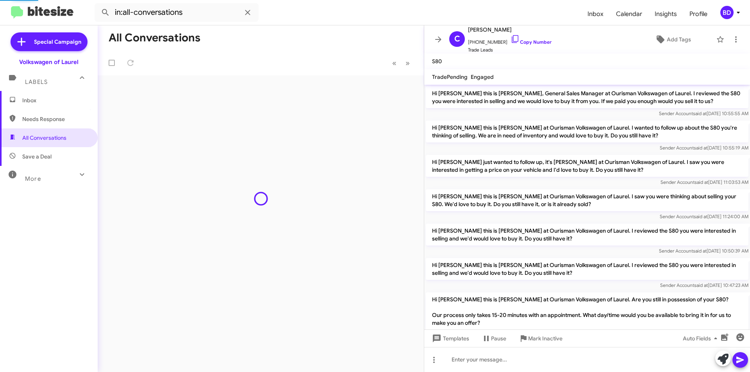
scroll to position [163, 0]
